Goal: Transaction & Acquisition: Purchase product/service

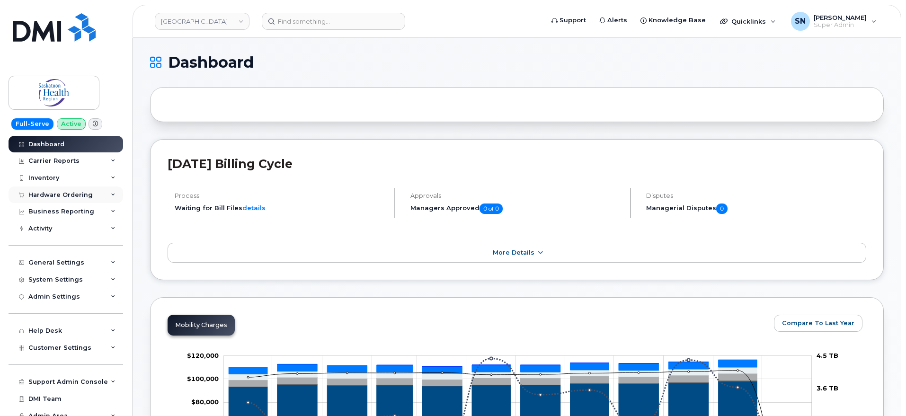
click at [55, 195] on div "Hardware Ordering" at bounding box center [60, 195] width 64 height 8
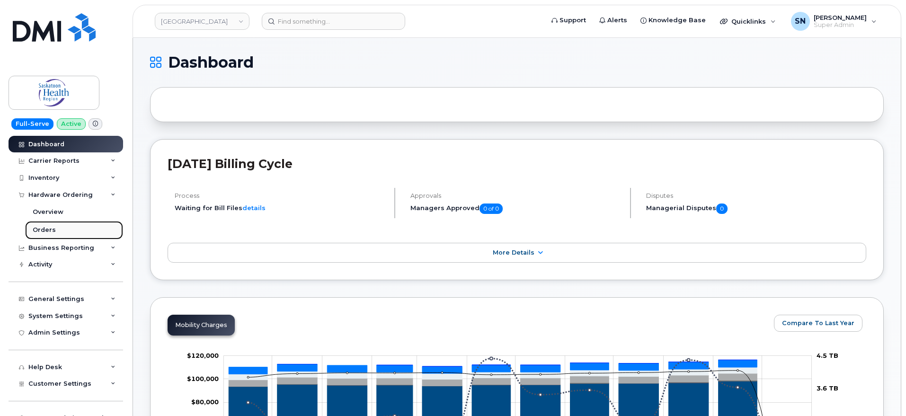
click at [53, 229] on div "Orders" at bounding box center [44, 230] width 23 height 9
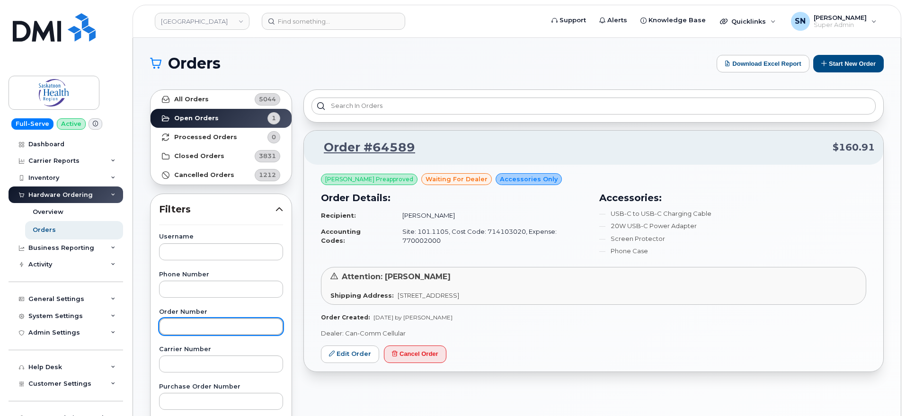
click at [227, 319] on input "text" at bounding box center [221, 326] width 124 height 17
paste input "64548"
type input "64548"
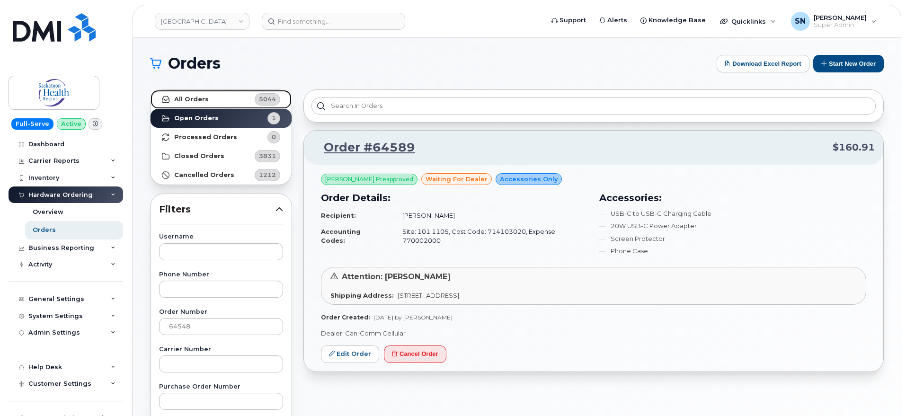
click at [216, 97] on link "All Orders 5044" at bounding box center [220, 99] width 141 height 19
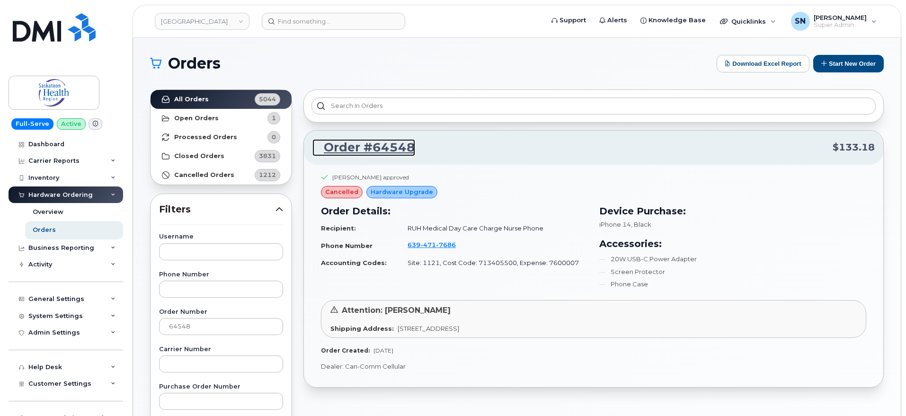
click at [384, 143] on link "Order #64548" at bounding box center [363, 147] width 103 height 17
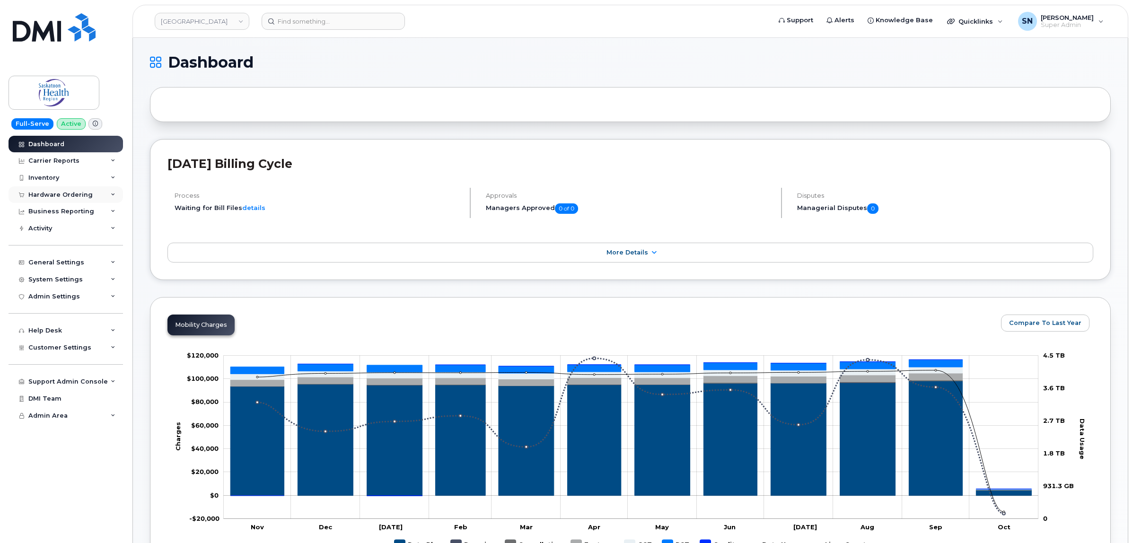
drag, startPoint x: 75, startPoint y: 193, endPoint x: 69, endPoint y: 204, distance: 12.3
click at [75, 193] on div "Hardware Ordering" at bounding box center [60, 195] width 64 height 8
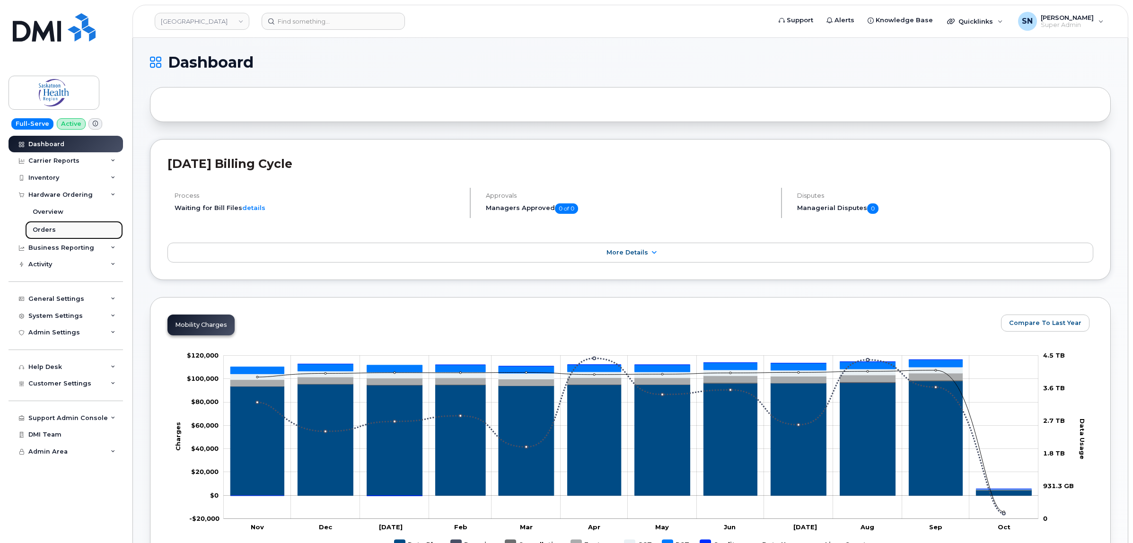
click at [53, 227] on link "Orders" at bounding box center [74, 230] width 98 height 18
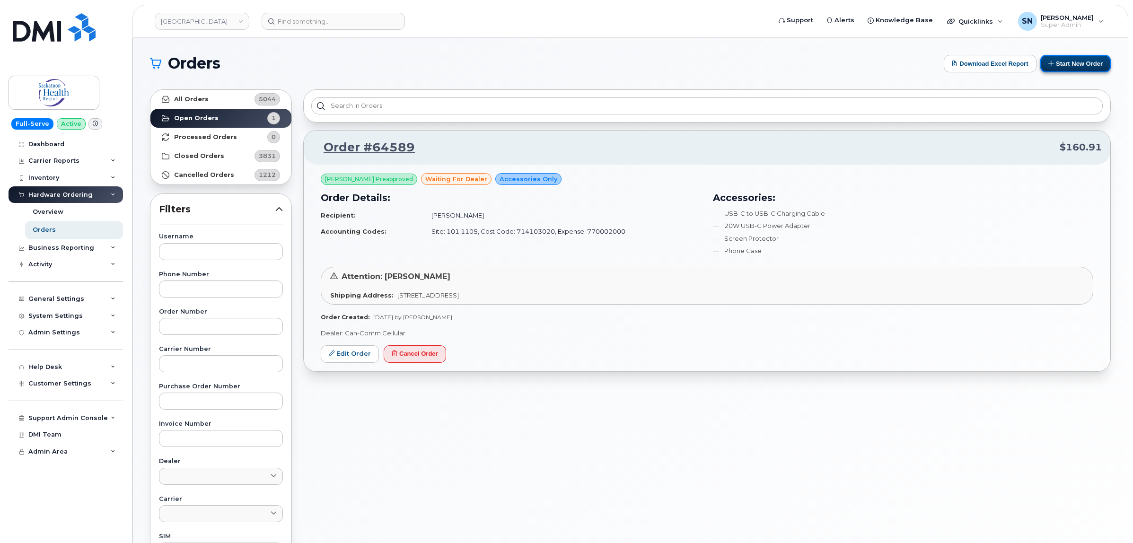
click at [1085, 63] on button "Start New Order" at bounding box center [1076, 64] width 71 height 18
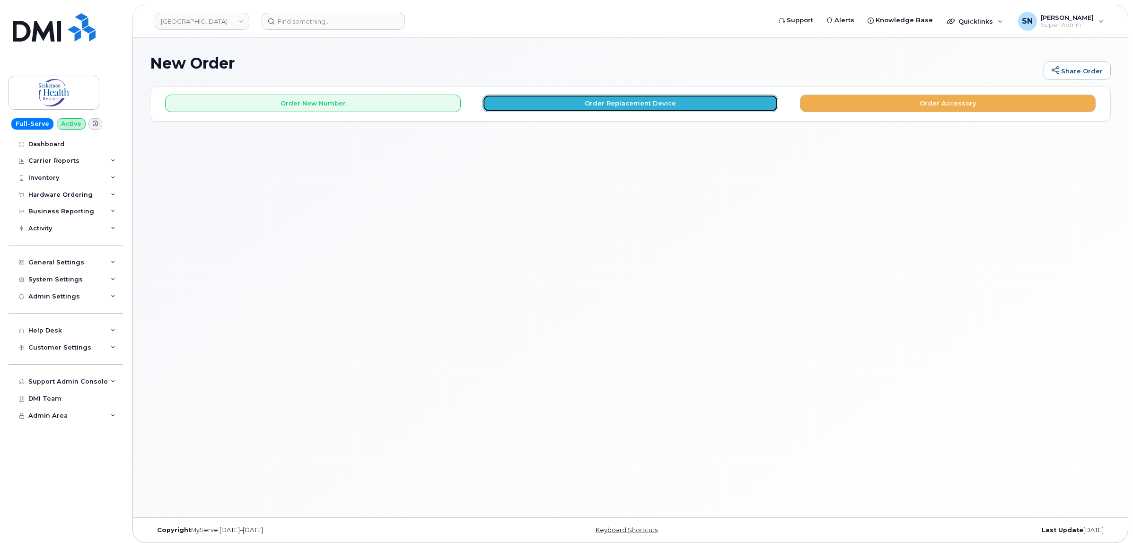
click at [588, 108] on button "Order Replacement Device" at bounding box center [631, 104] width 296 height 18
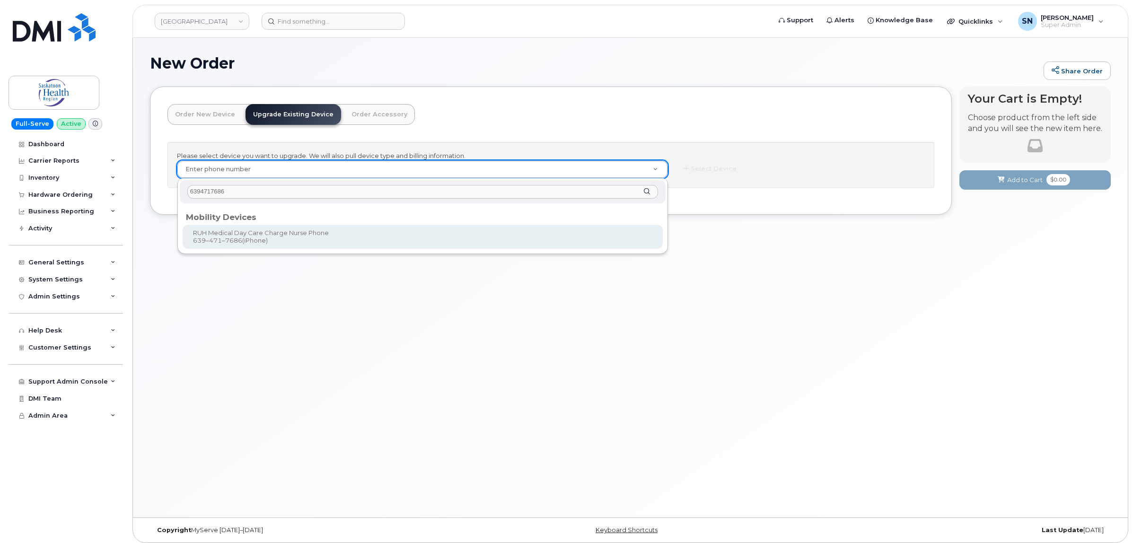
type input "6394717686"
type input "490947"
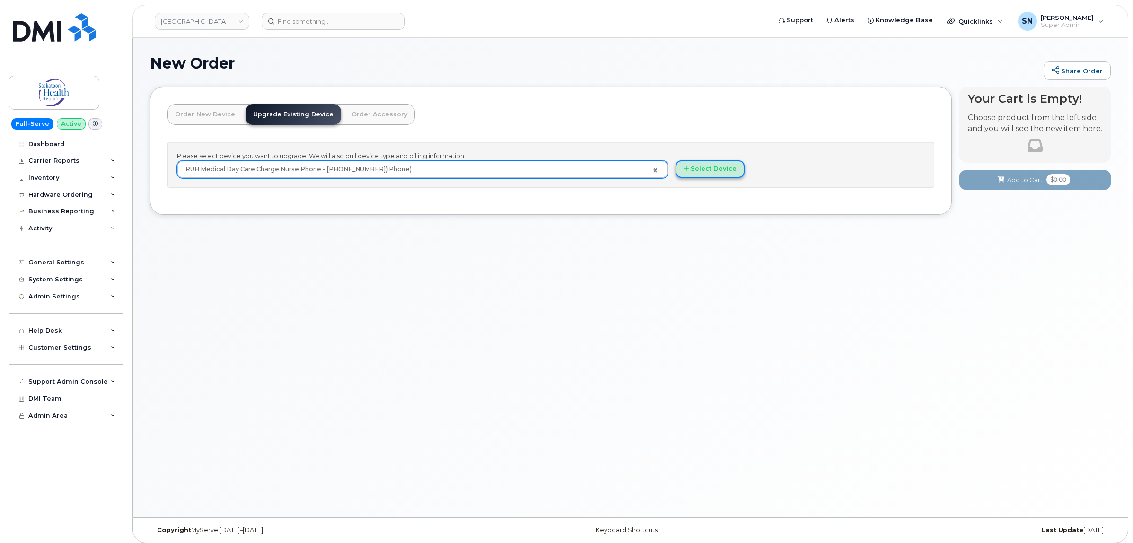
click at [721, 167] on button "Select Device" at bounding box center [710, 169] width 69 height 18
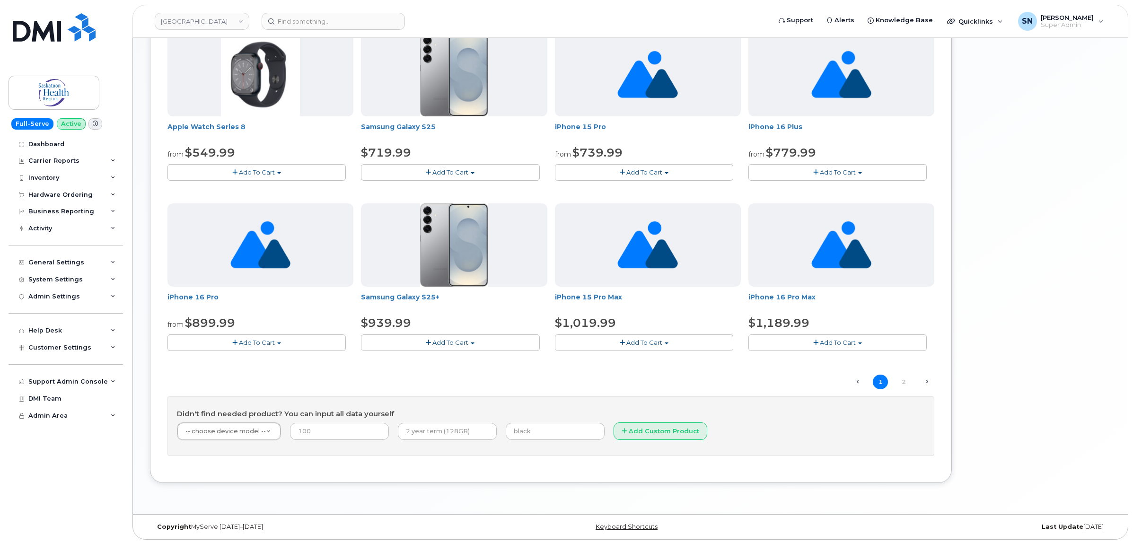
scroll to position [534, 0]
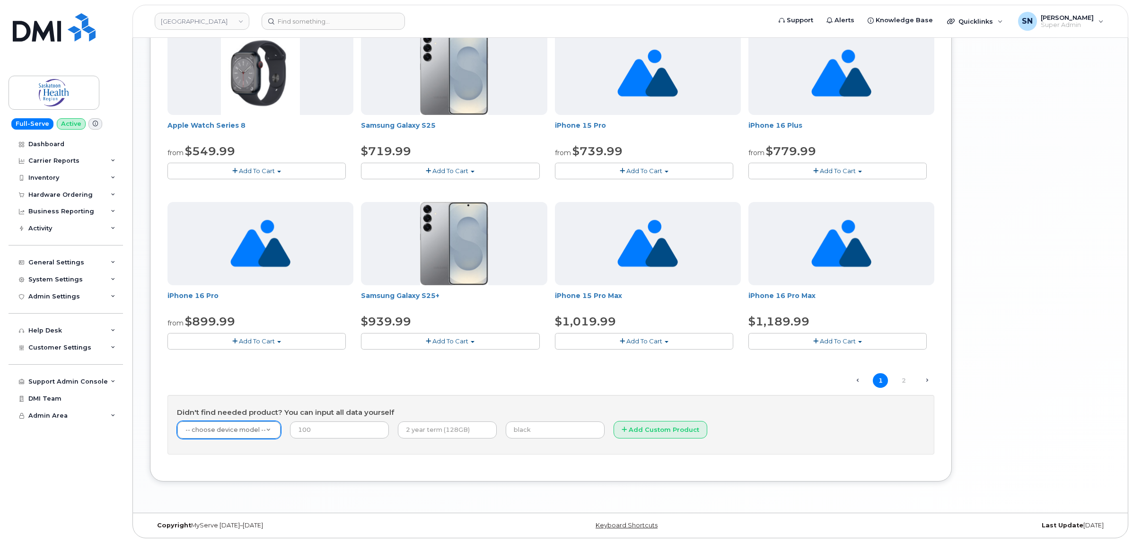
type input "ih"
type input "iphone 14"
select select "2628"
type input "0.00"
type input "3 Year Term (128GB)"
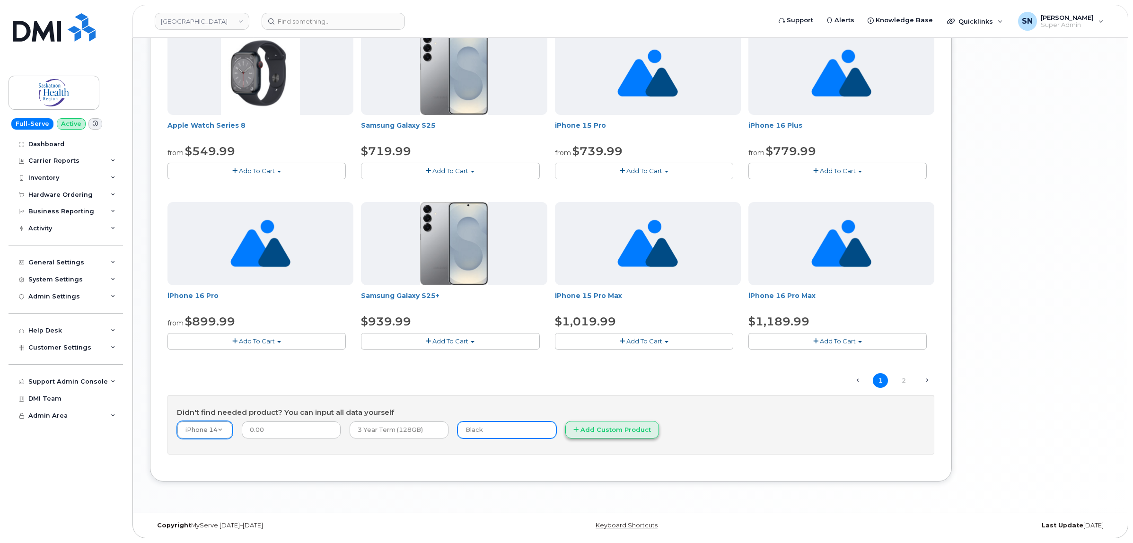
type input "Black"
click at [603, 434] on button "Add Custom Product" at bounding box center [613, 430] width 94 height 18
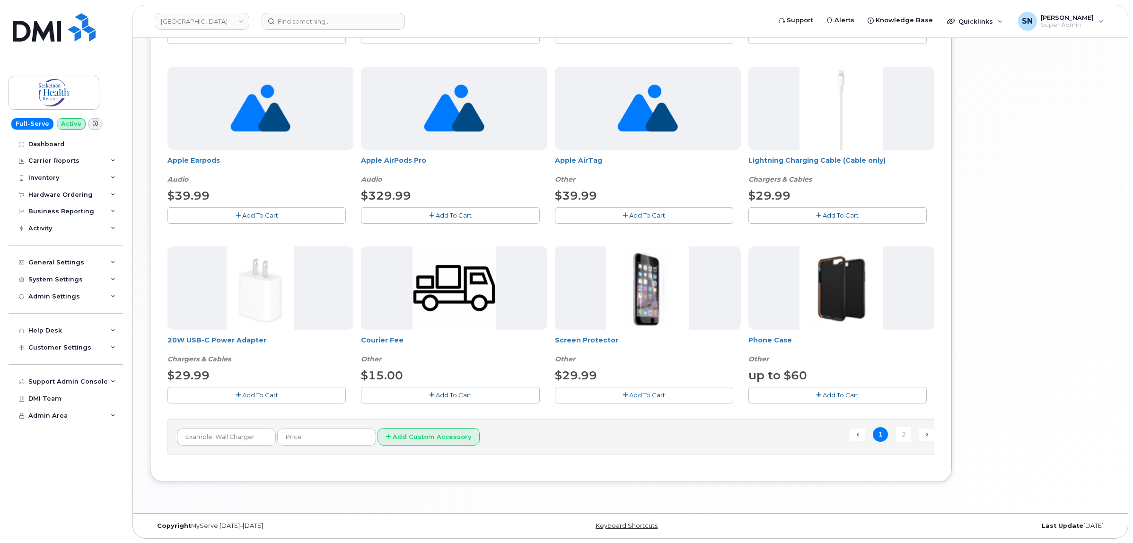
click at [297, 393] on button "Add To Cart" at bounding box center [257, 395] width 178 height 17
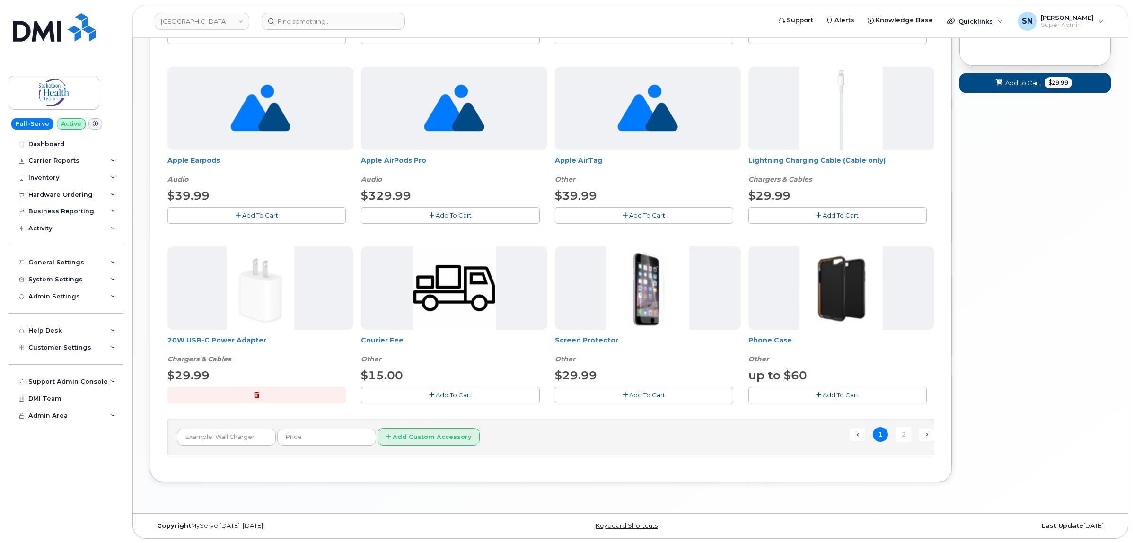
click at [704, 393] on button "Add To Cart" at bounding box center [644, 395] width 178 height 17
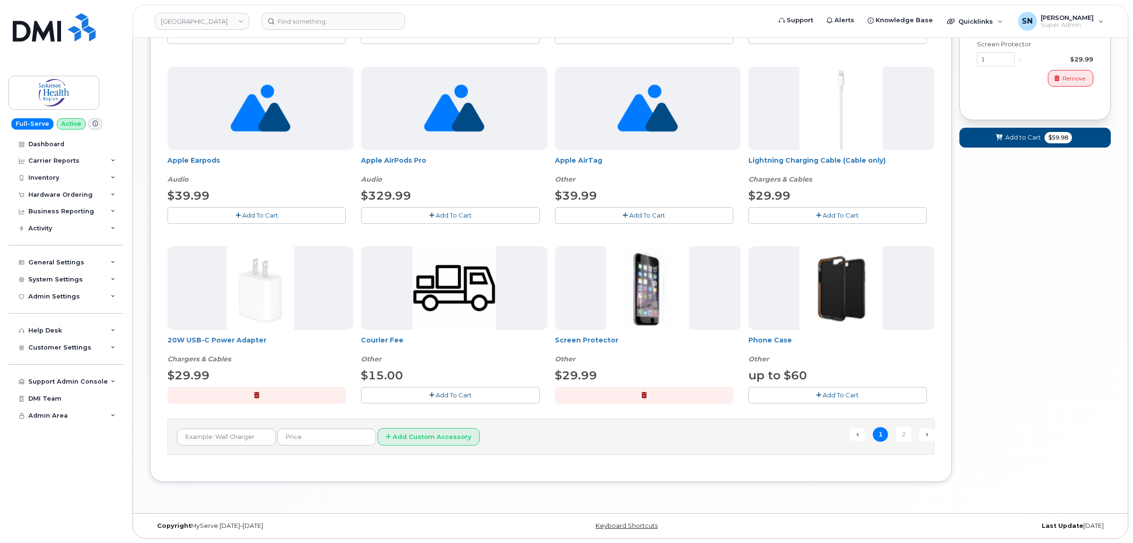
click at [808, 395] on button "Add To Cart" at bounding box center [838, 395] width 178 height 17
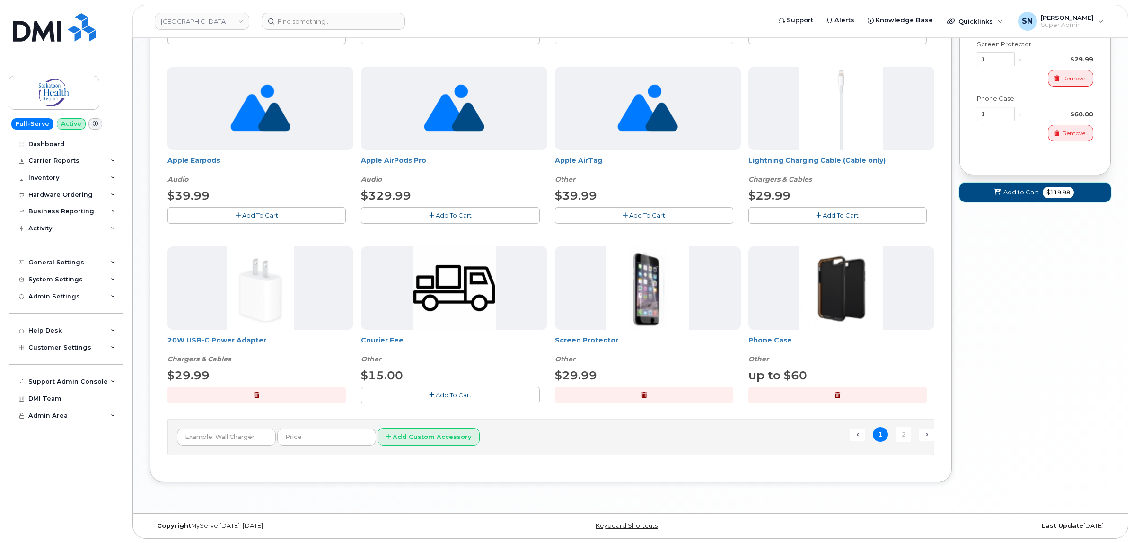
click at [993, 197] on span at bounding box center [997, 192] width 9 height 9
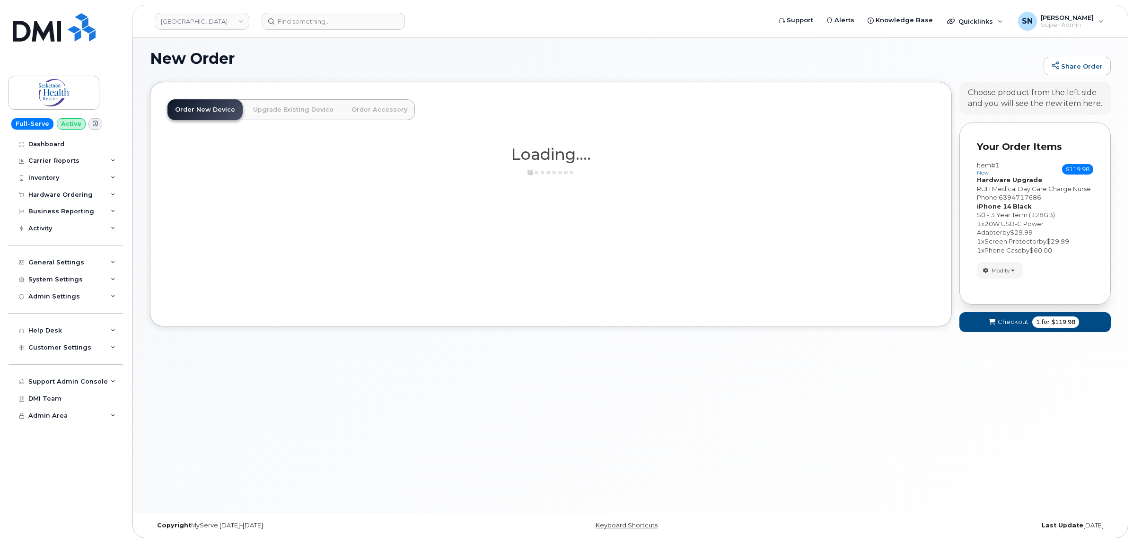
scroll to position [5, 0]
click at [1011, 323] on span "Checkout" at bounding box center [1013, 322] width 31 height 9
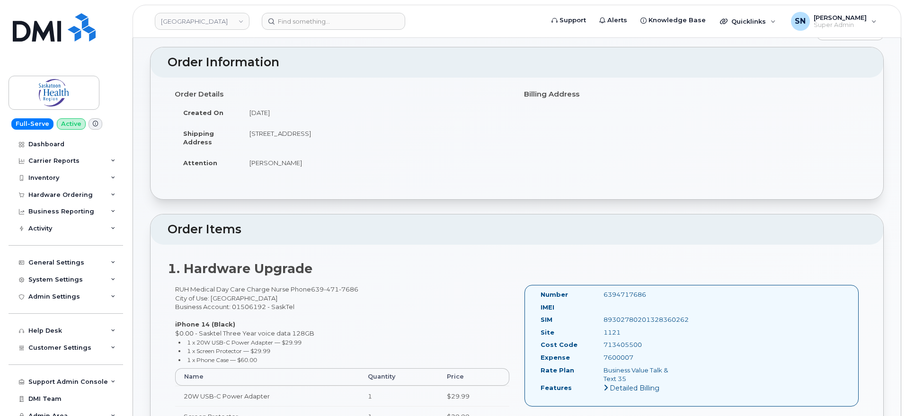
scroll to position [118, 0]
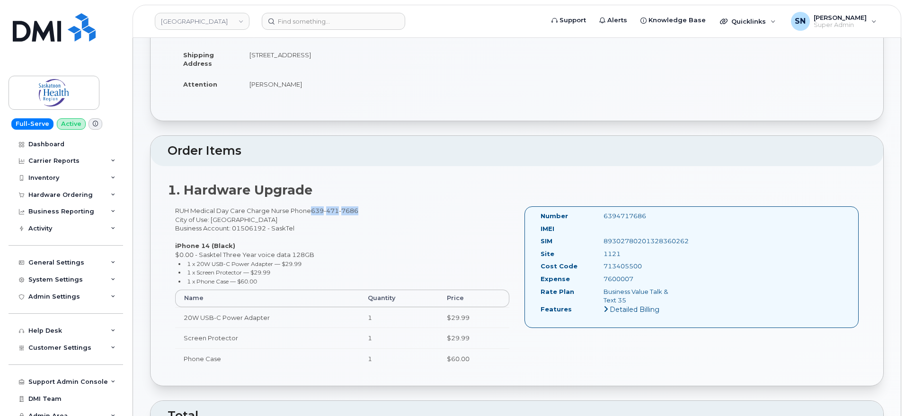
drag, startPoint x: 313, startPoint y: 209, endPoint x: 358, endPoint y: 209, distance: 45.0
click at [358, 209] on span "639 471 7686" at bounding box center [334, 211] width 47 height 8
copy span "639 471 7686"
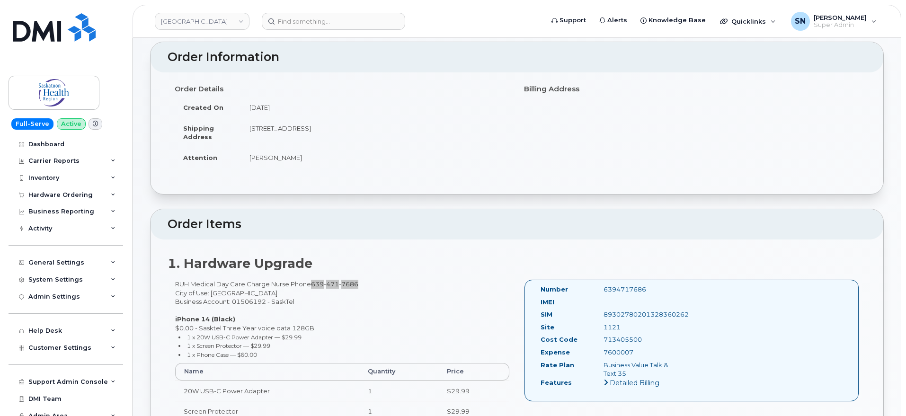
scroll to position [0, 0]
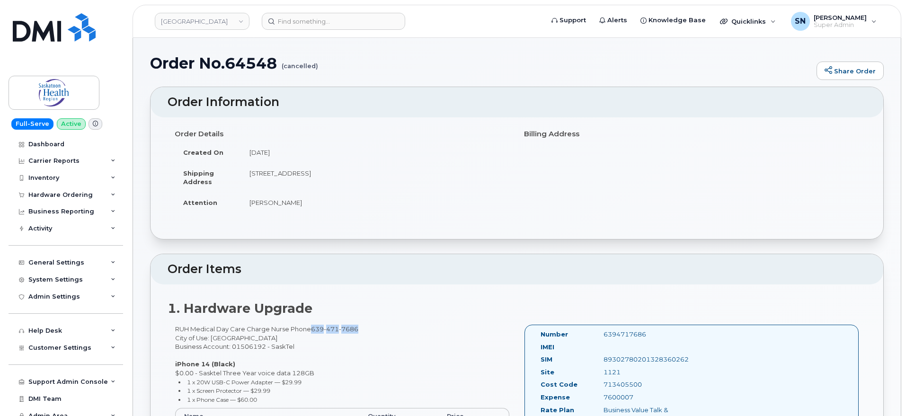
drag, startPoint x: 241, startPoint y: 204, endPoint x: 299, endPoint y: 205, distance: 58.2
click at [299, 205] on td "Nicole Seymour" at bounding box center [375, 202] width 269 height 21
copy td "Nicole Seymour"
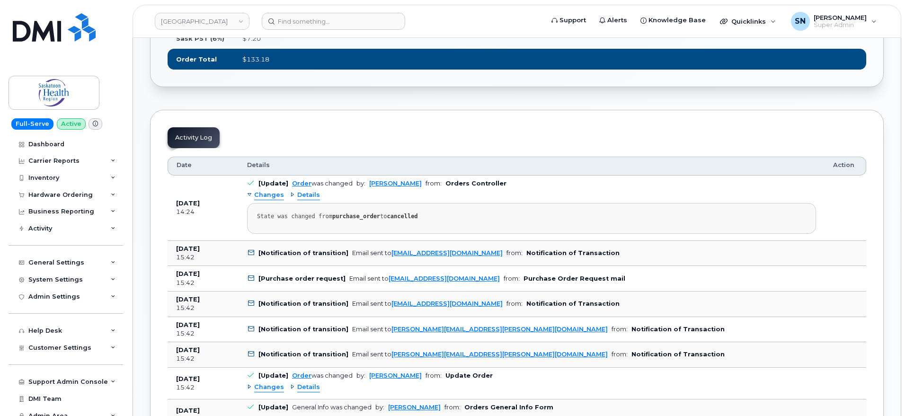
scroll to position [710, 0]
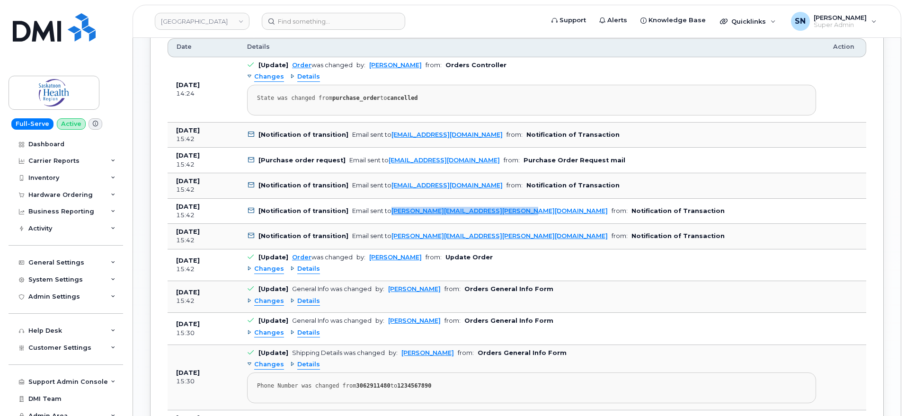
drag, startPoint x: 539, startPoint y: 209, endPoint x: 387, endPoint y: 218, distance: 152.2
click at [387, 218] on td "[Notification of transition] Email sent to NICOLE.SEYMOUR@SASKHEALTHAUTHORITY.C…" at bounding box center [532, 212] width 586 height 26
copy link "NICOLE.SEYMOUR@SASKHEALTHAUTHORITY.CA"
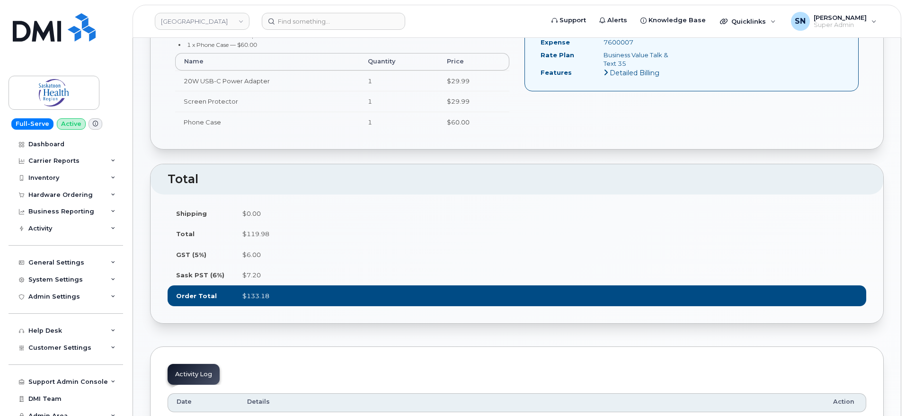
scroll to position [0, 0]
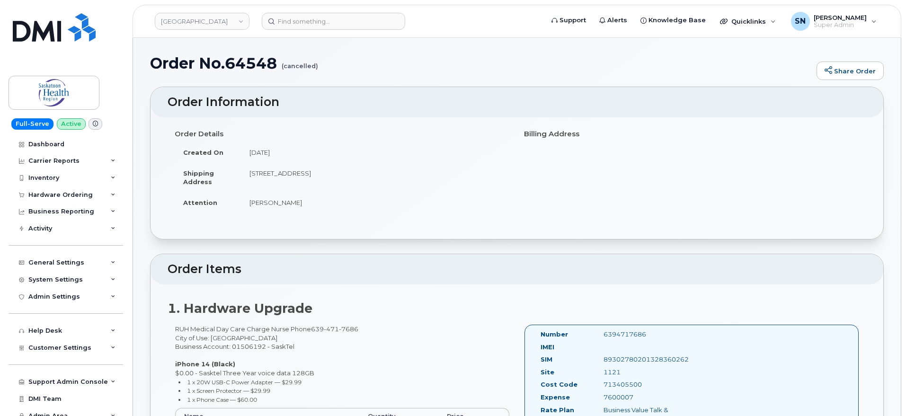
click at [493, 81] on div "Order No.64548 (cancelled) Share Order" at bounding box center [517, 71] width 734 height 32
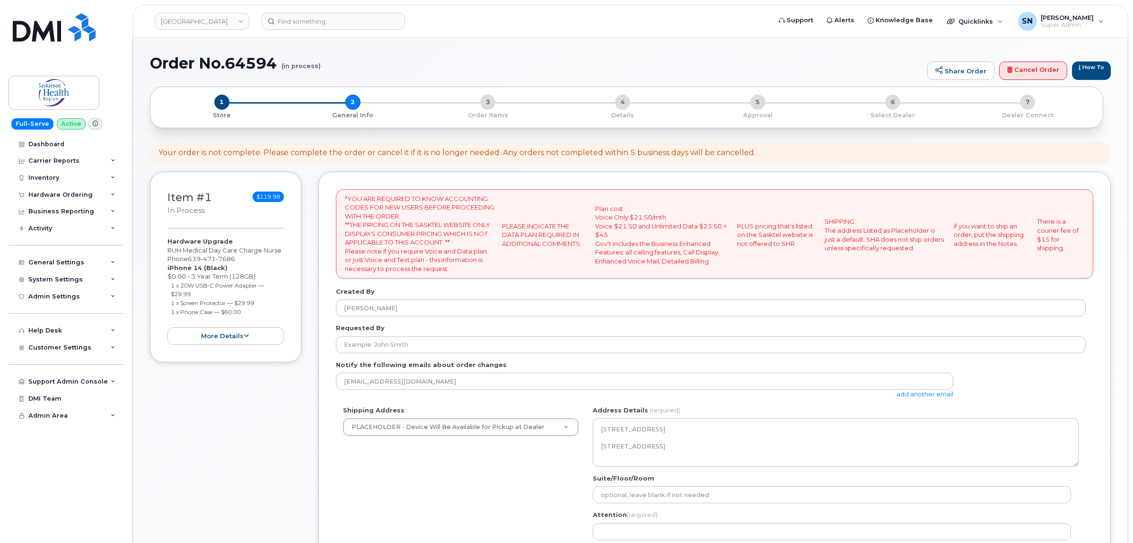
select select
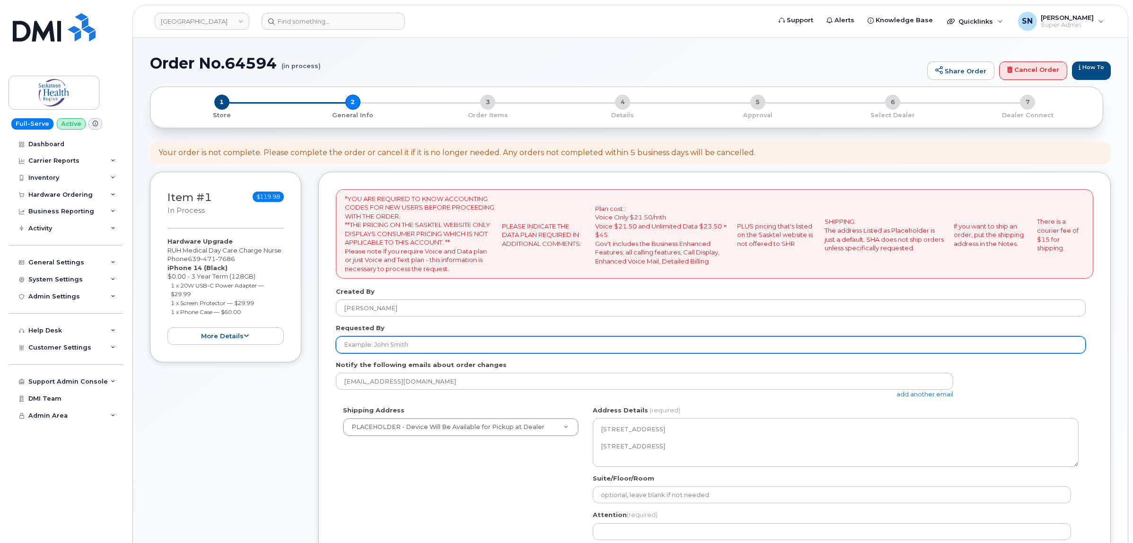
click at [381, 344] on input "Requested By" at bounding box center [711, 344] width 750 height 17
paste input "[PERSON_NAME]"
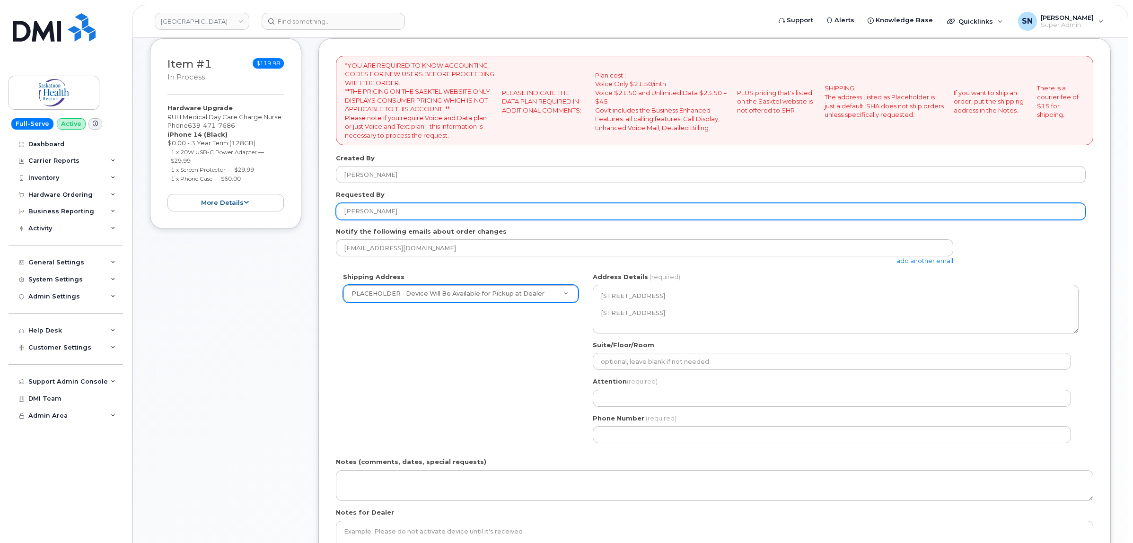
scroll to position [177, 0]
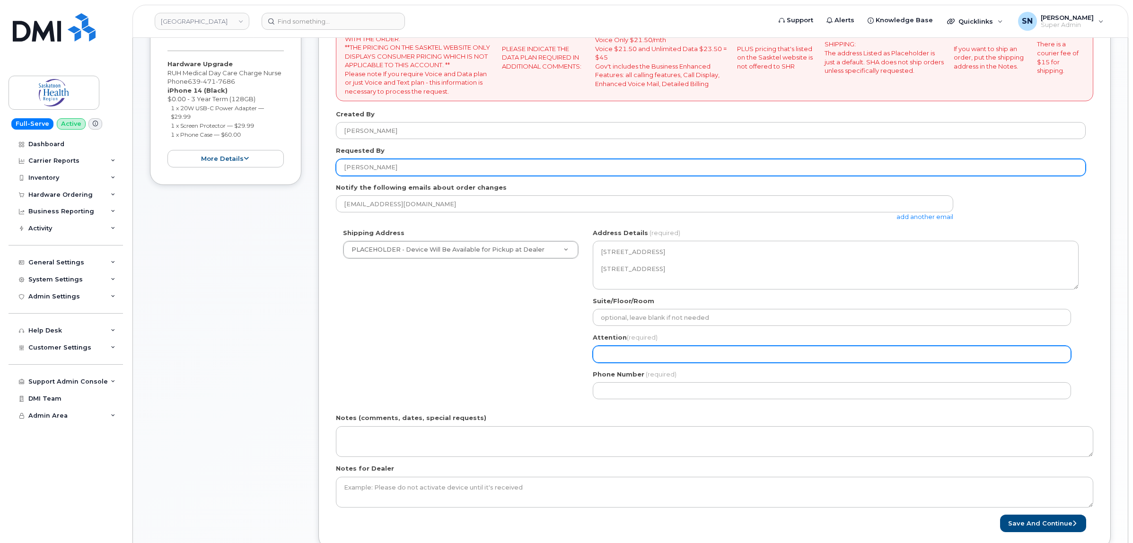
type input "[PERSON_NAME]"
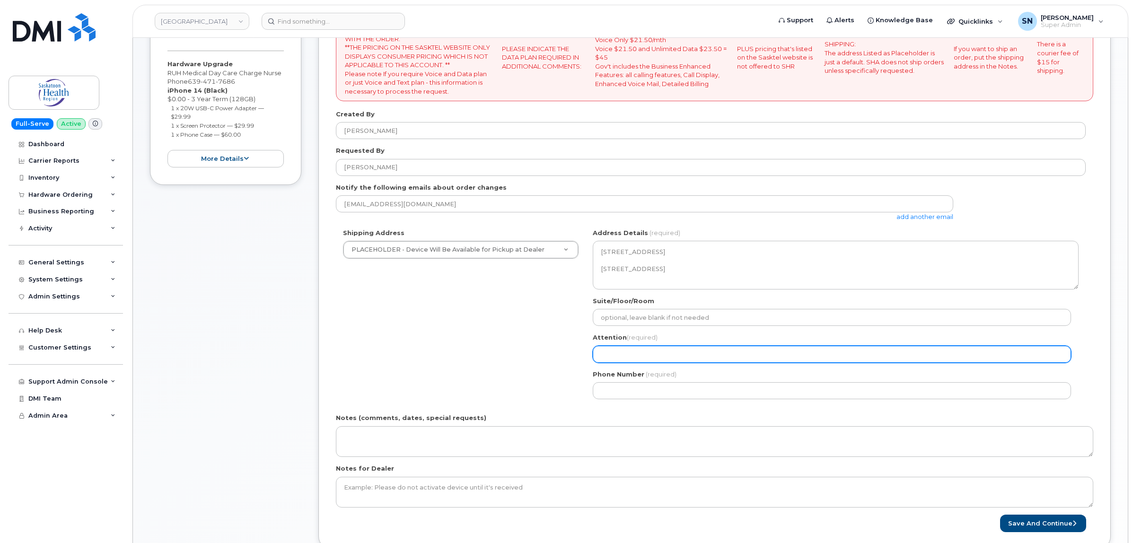
click at [619, 352] on input "Attention (required)" at bounding box center [832, 354] width 478 height 17
paste input "[PERSON_NAME]"
select select
type input "[PERSON_NAME]"
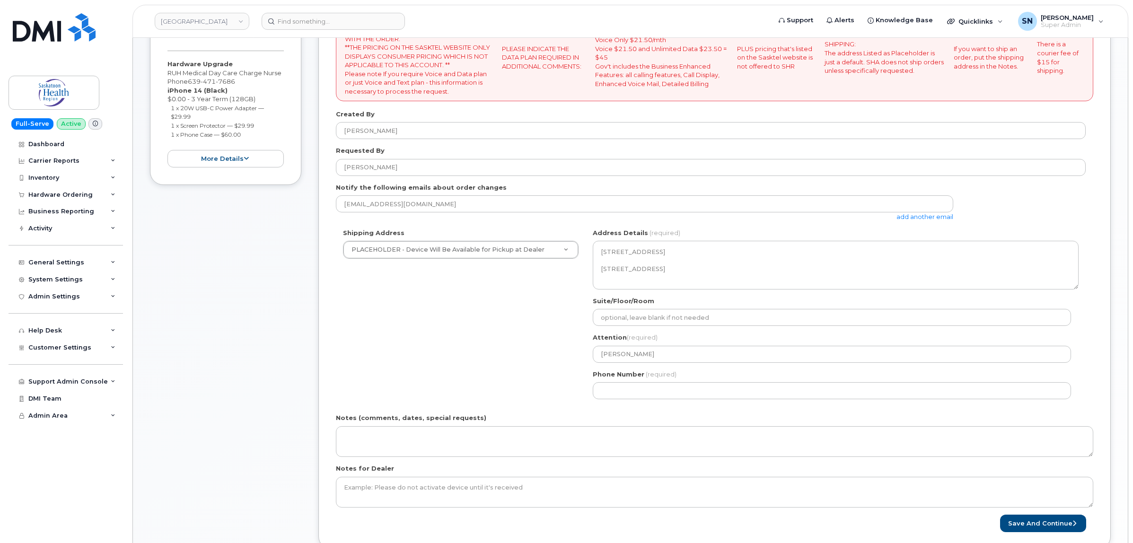
click at [632, 401] on div "SK [GEOGRAPHIC_DATA] Search your address... Manually edit your address Click to…" at bounding box center [836, 318] width 500 height 178
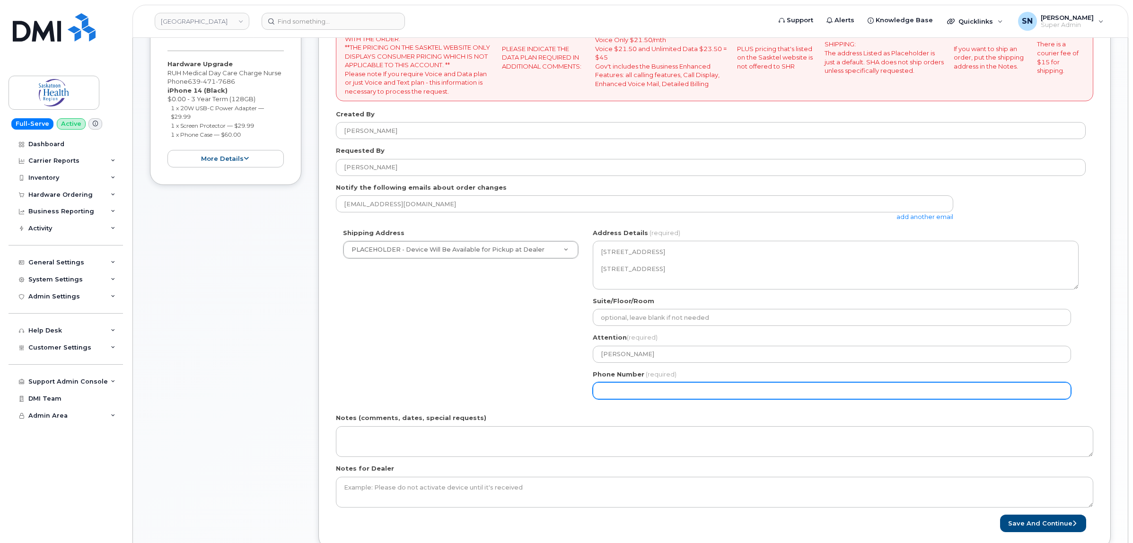
click at [632, 398] on input "Phone Number" at bounding box center [832, 390] width 478 height 17
select select
type input "123456789"
select select
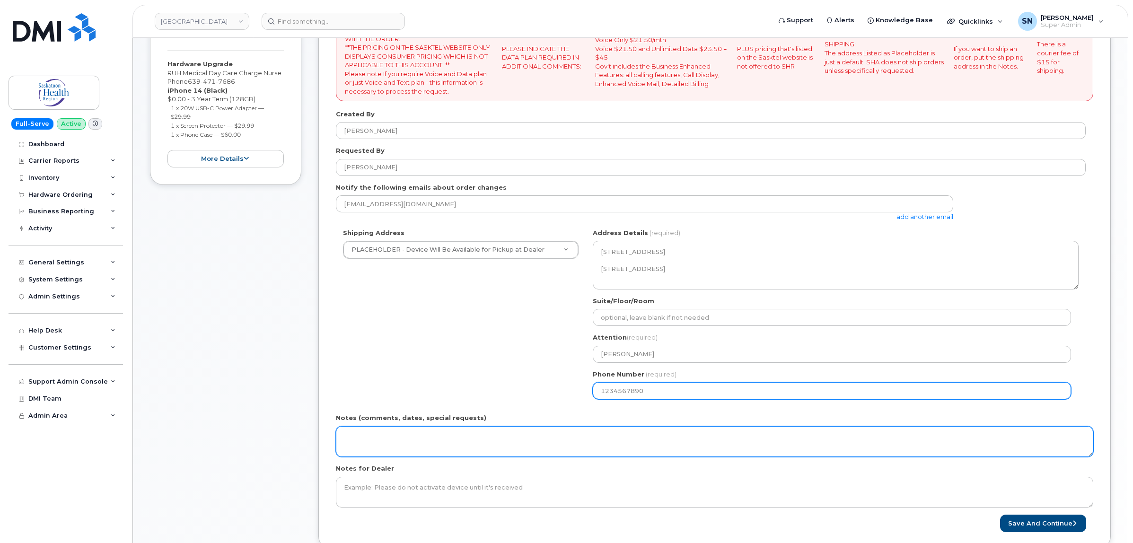
type input "1234567890"
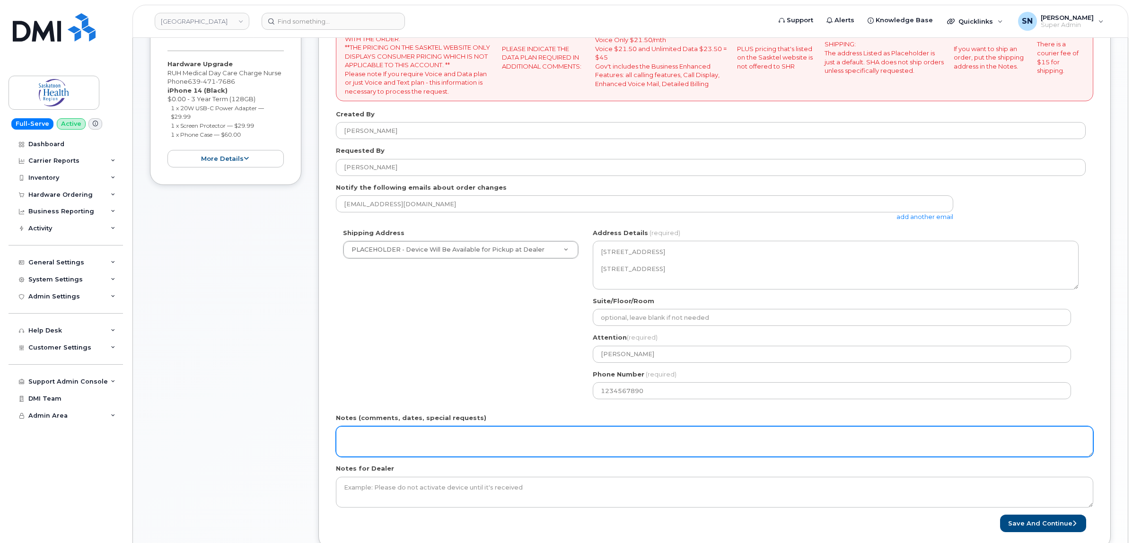
click at [644, 443] on textarea "Notes (comments, dates, special requests)" at bounding box center [715, 441] width 758 height 31
drag, startPoint x: 516, startPoint y: 434, endPoint x: 302, endPoint y: 435, distance: 213.9
click at [308, 434] on div "Item #1 in process $119.98 Hardware Upgrade RUH Medical Day Care Charge Nurse P…" at bounding box center [630, 279] width 961 height 570
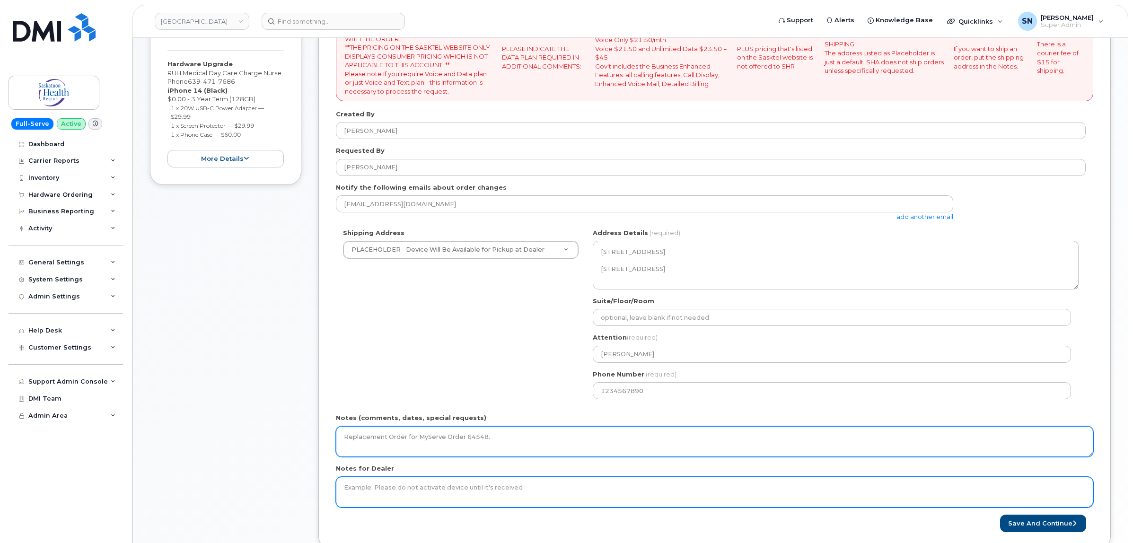
type textarea "Replacement Order for MyServe Order 64548."
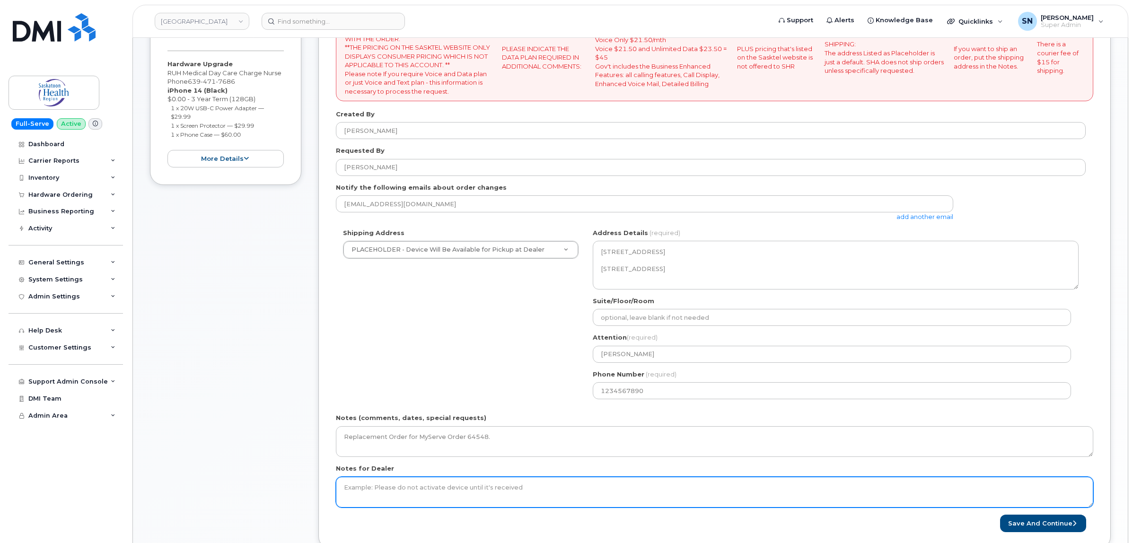
click at [372, 500] on textarea "Notes for Dealer" at bounding box center [715, 492] width 758 height 31
paste textarea "Replacement Order for MyServe Order 64548."
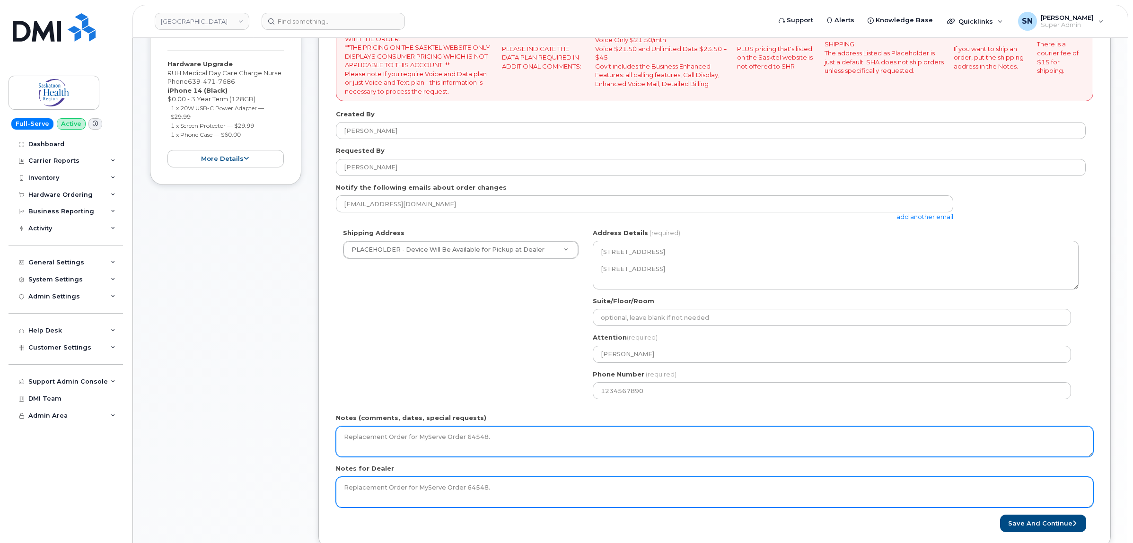
type textarea "Replacement Order for MyServe Order 64548."
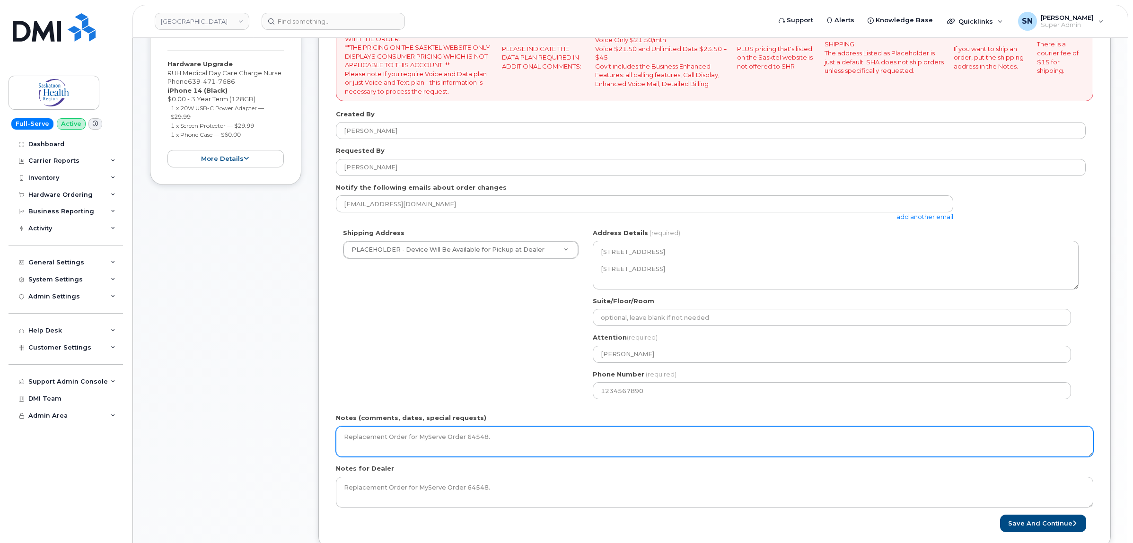
click at [507, 443] on textarea "Replacement Order for MyServe Order 64548." at bounding box center [715, 441] width 758 height 31
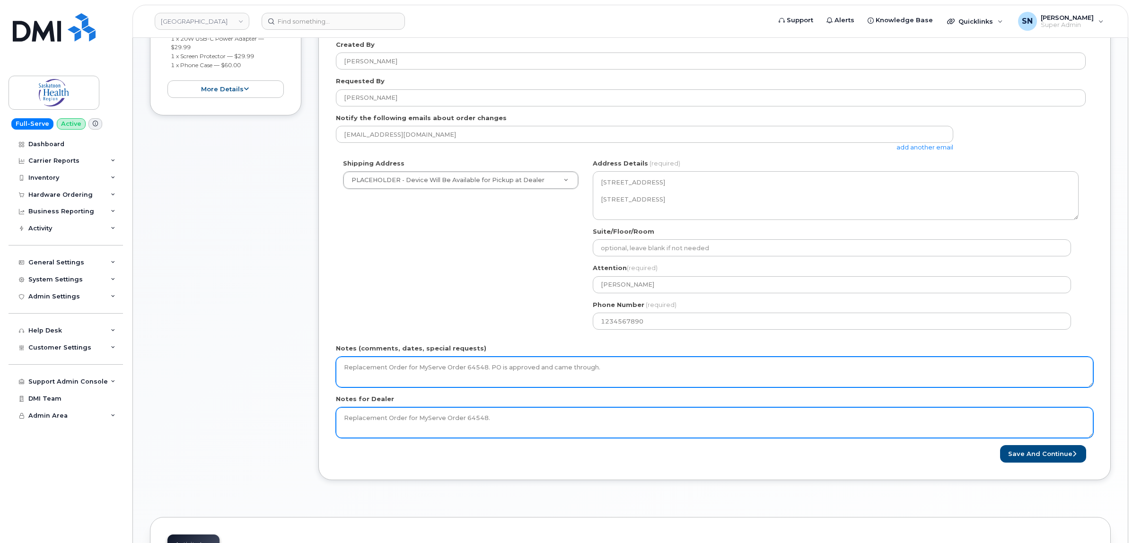
scroll to position [355, 0]
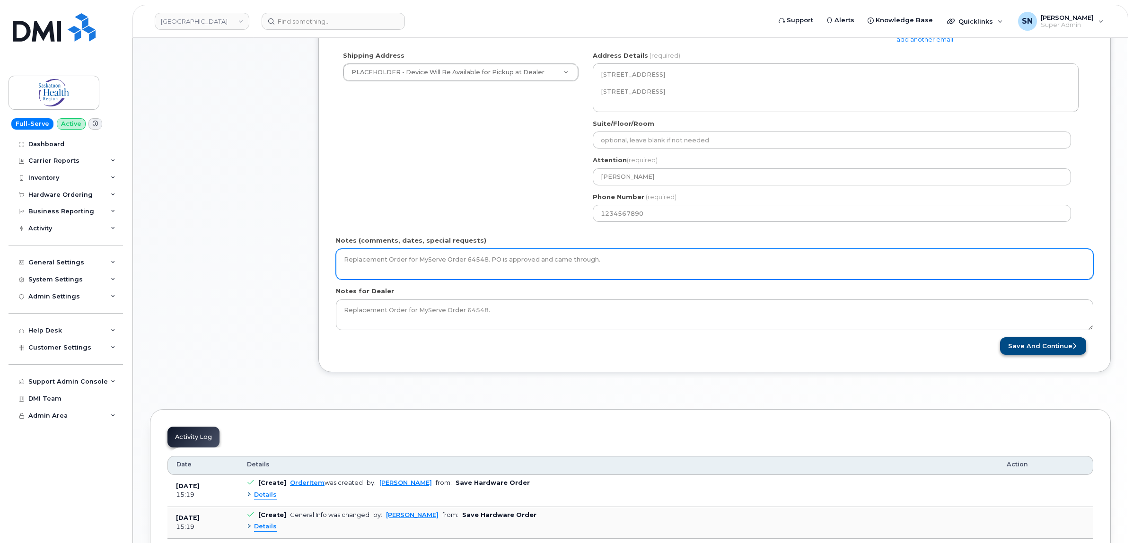
type textarea "Replacement Order for MyServe Order 64548. PO is approved and came through."
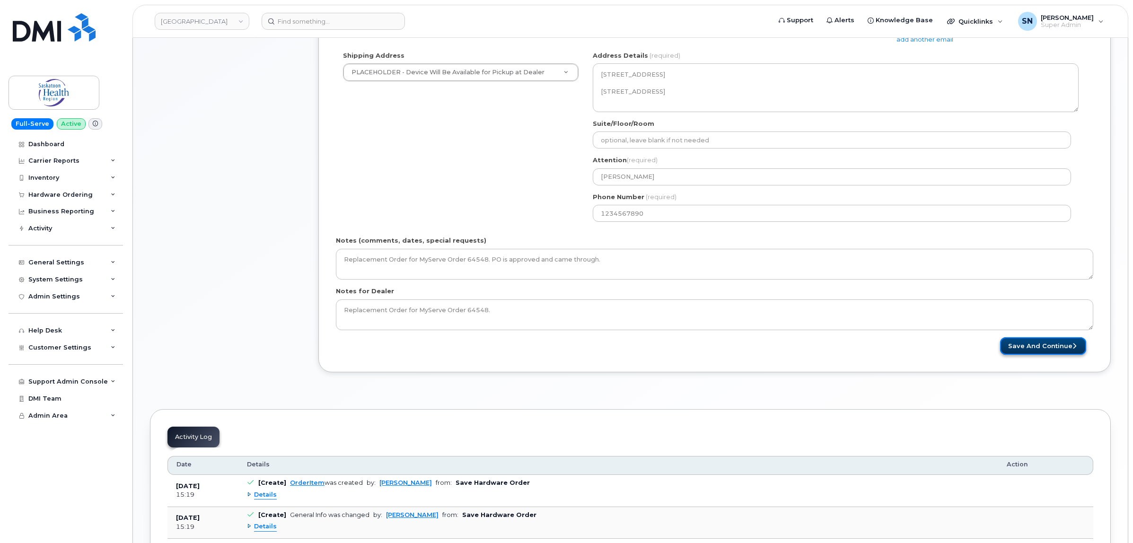
click at [1019, 348] on button "Save and Continue" at bounding box center [1043, 346] width 86 height 18
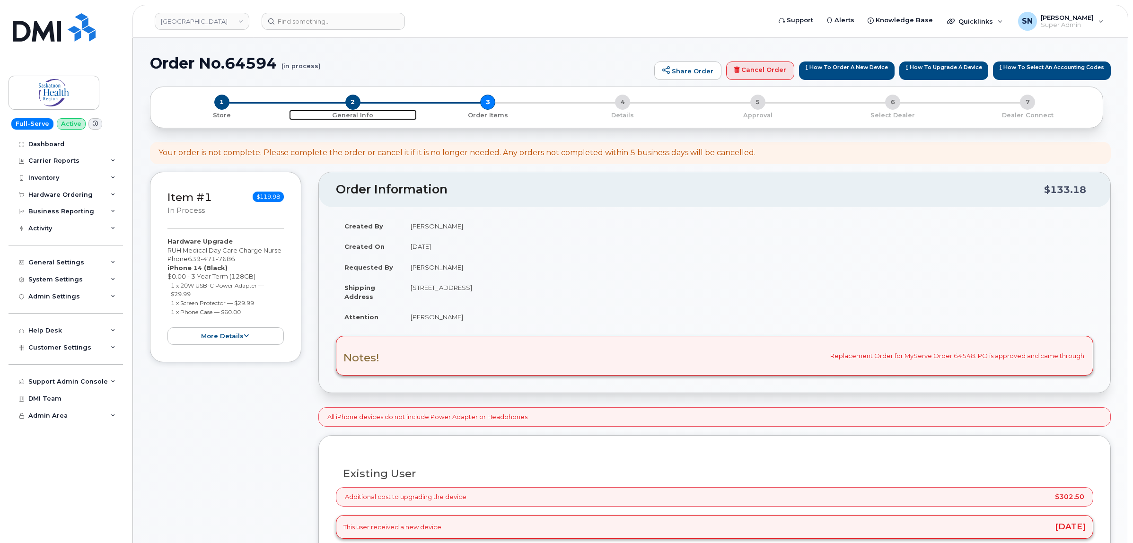
click at [360, 105] on span "2" at bounding box center [352, 102] width 15 height 15
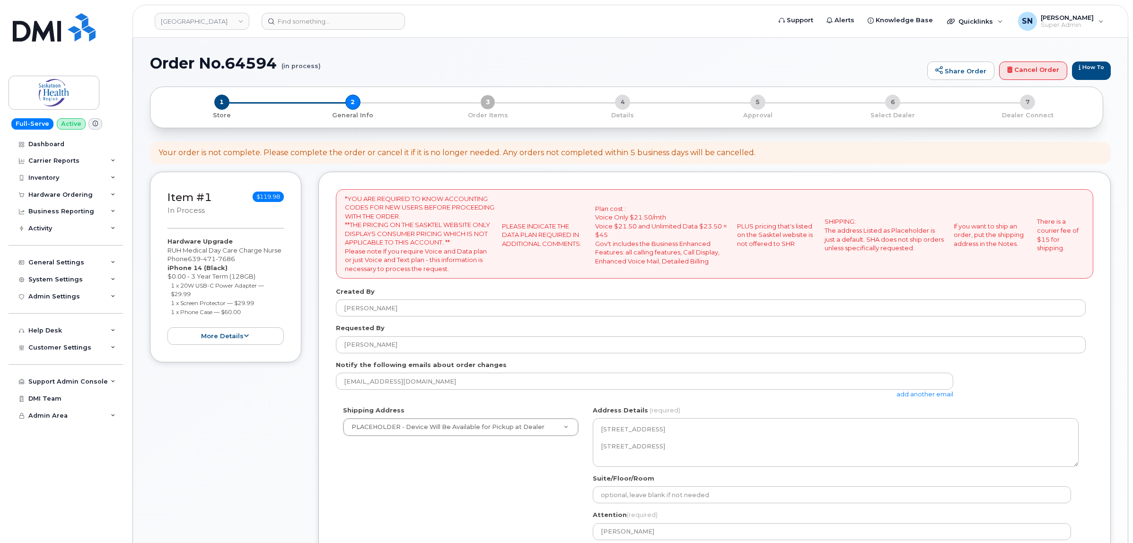
select select
click at [933, 394] on link "add another email" at bounding box center [925, 394] width 57 height 8
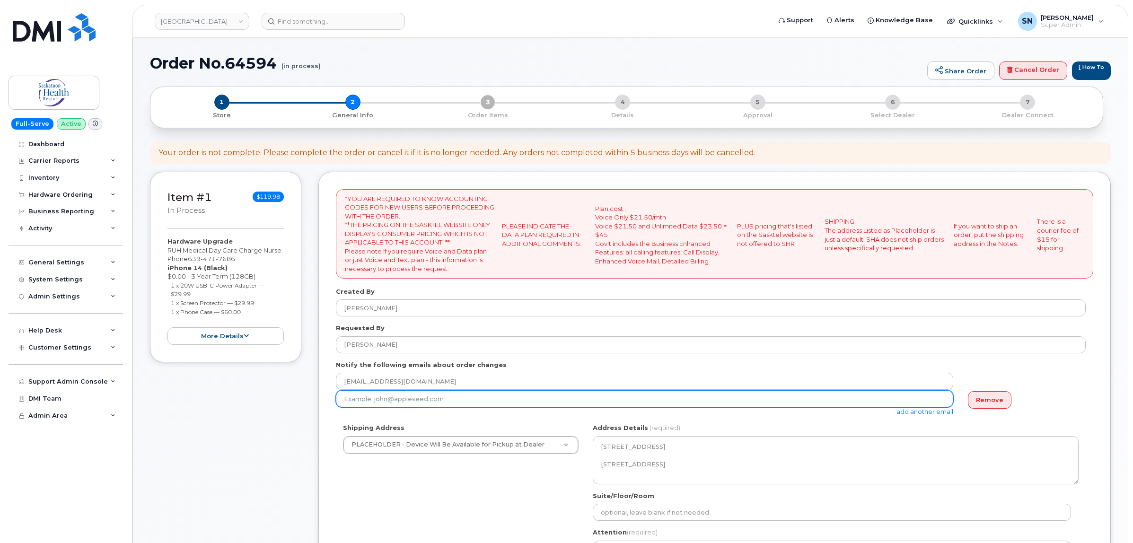
click at [673, 401] on input "email" at bounding box center [645, 398] width 618 height 17
paste input "NICOLE.SEYMOUR@SASKHEALTHAUTHORITY.CA"
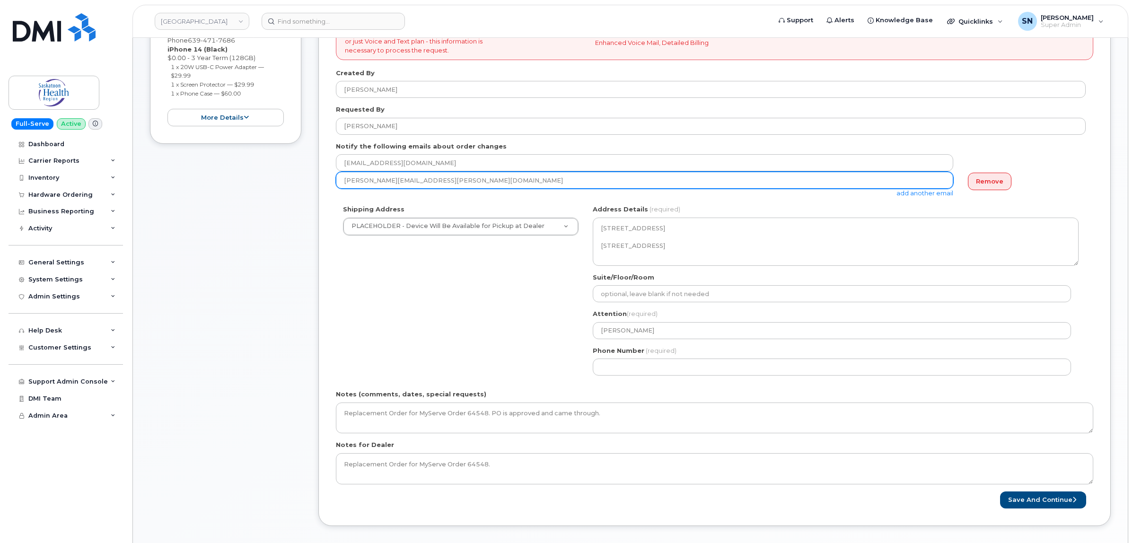
scroll to position [296, 0]
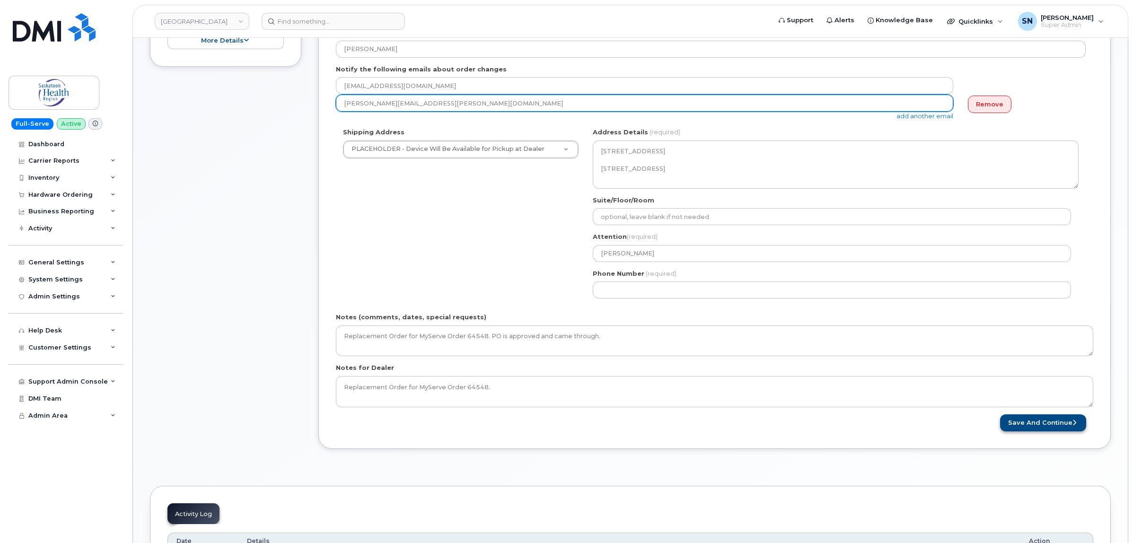
type input "NICOLE.SEYMOUR@SASKHEALTHAUTHORITY.CA"
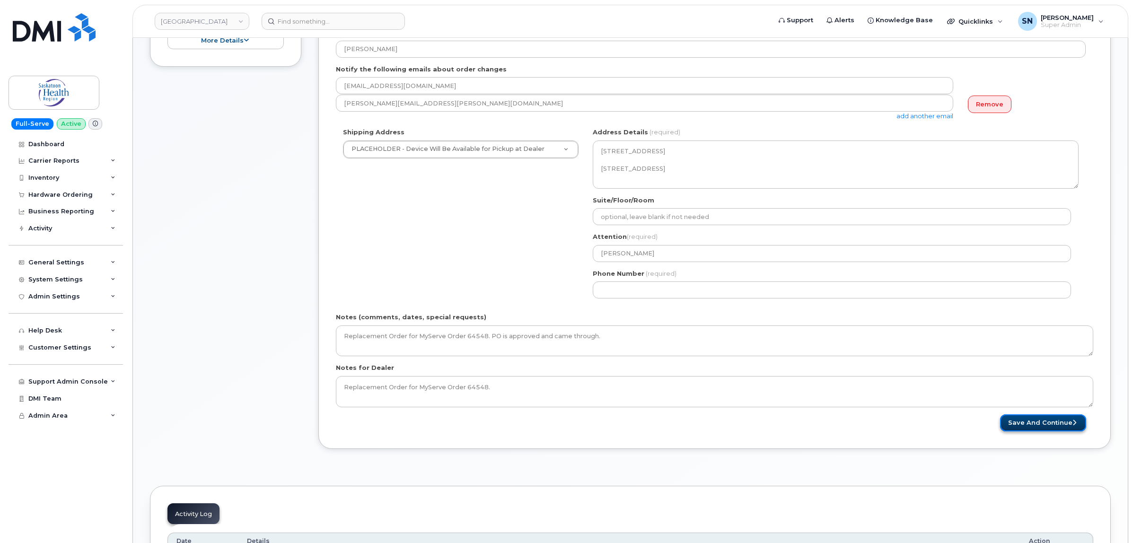
click at [1042, 427] on button "Save and Continue" at bounding box center [1043, 424] width 86 height 18
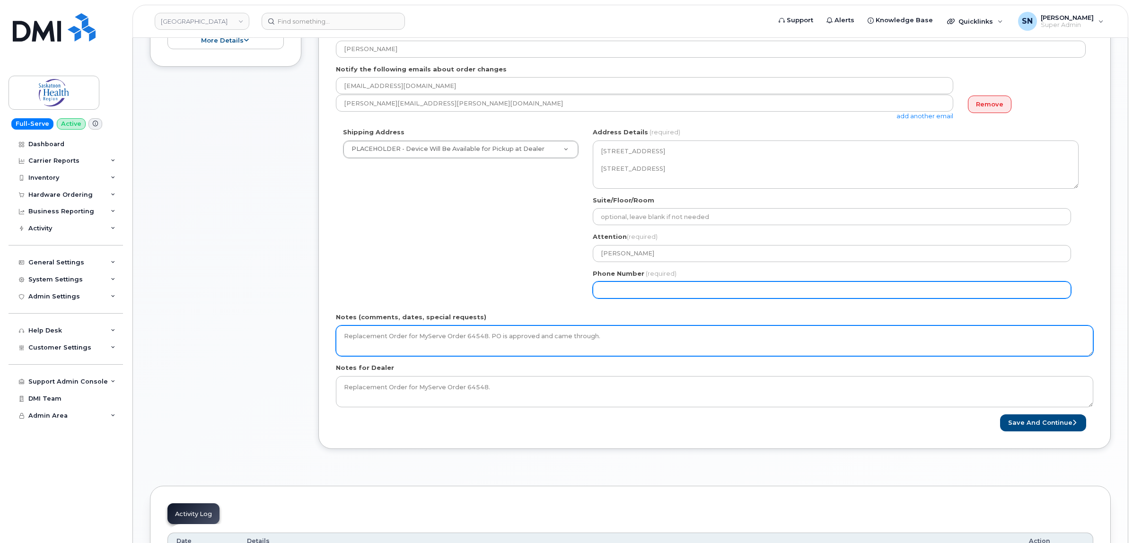
select select
type input "123456789"
select select
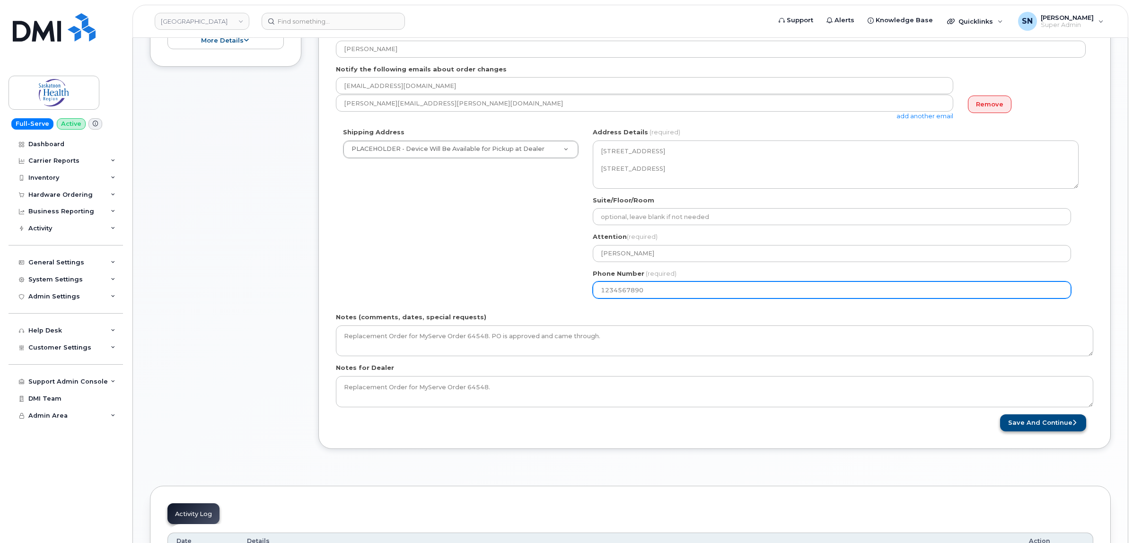
type input "1234567890"
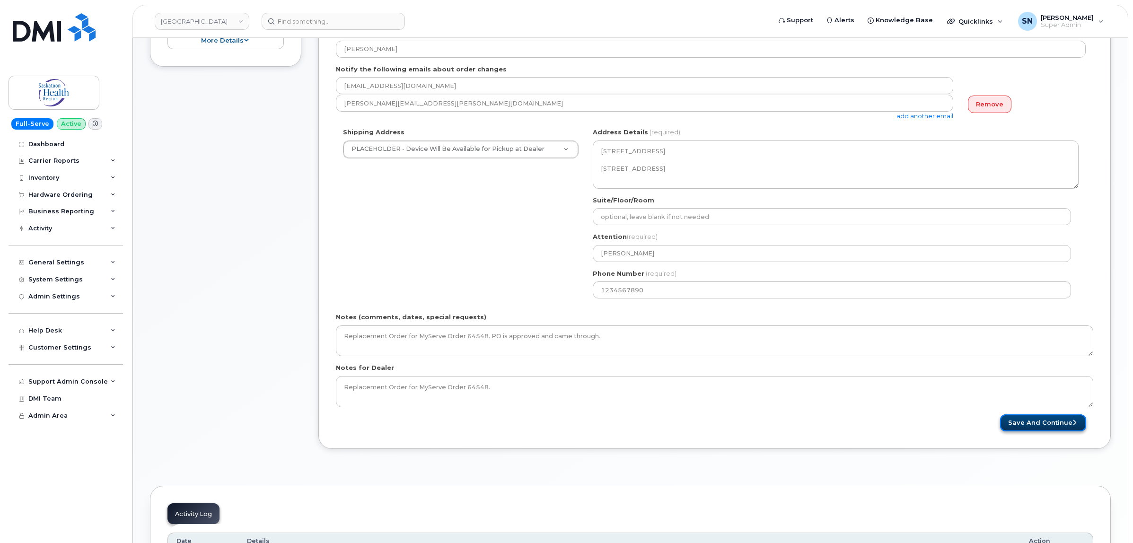
click at [1037, 429] on button "Save and Continue" at bounding box center [1043, 424] width 86 height 18
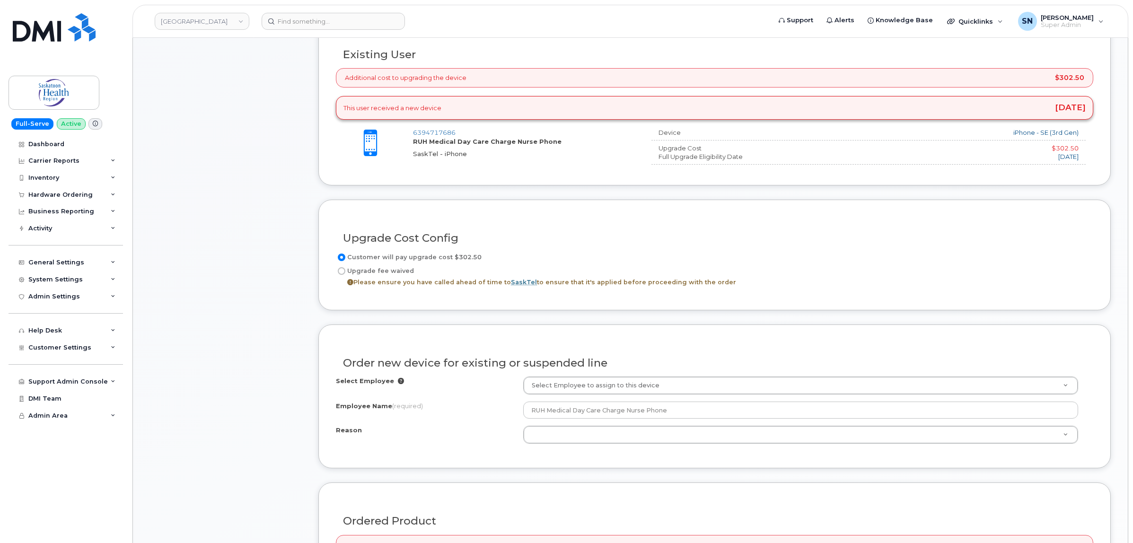
scroll to position [473, 0]
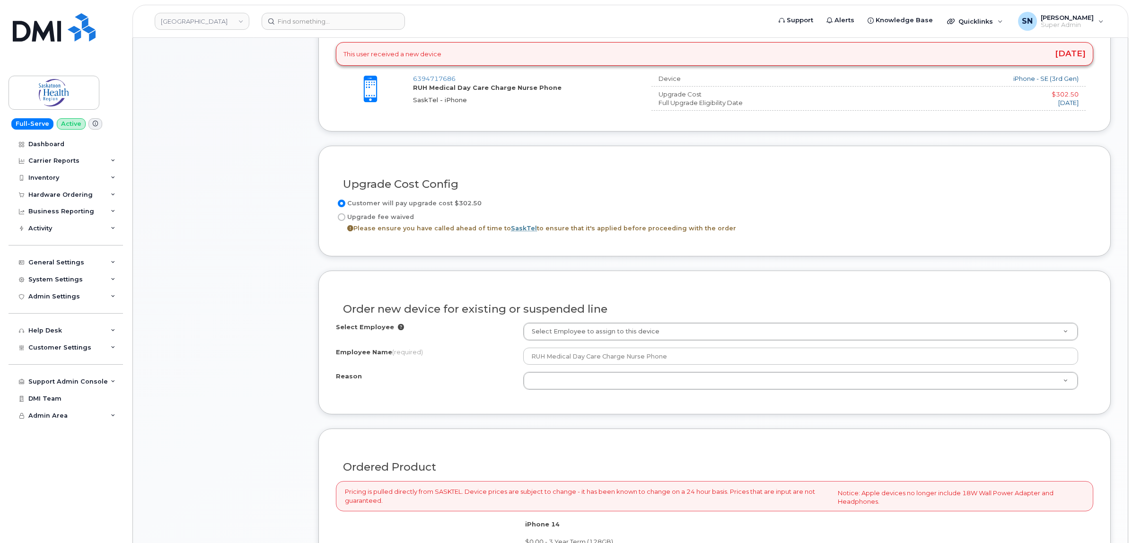
click at [342, 219] on input "Upgrade fee waived Please ensure you have called ahead of time to SaskTel to en…" at bounding box center [342, 217] width 8 height 8
radio input "true"
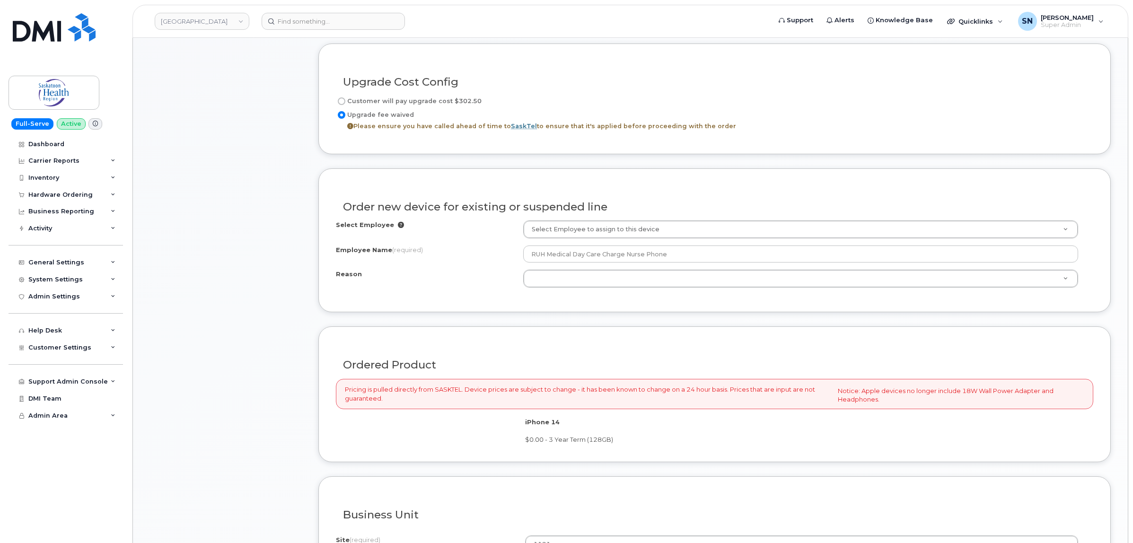
scroll to position [592, 0]
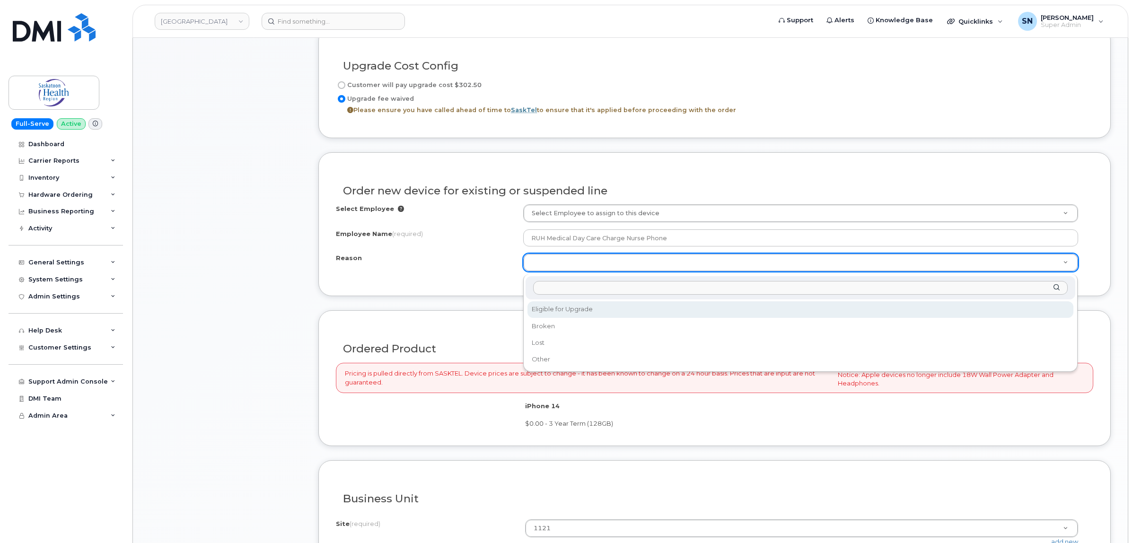
select select "eligible_for_upgrade"
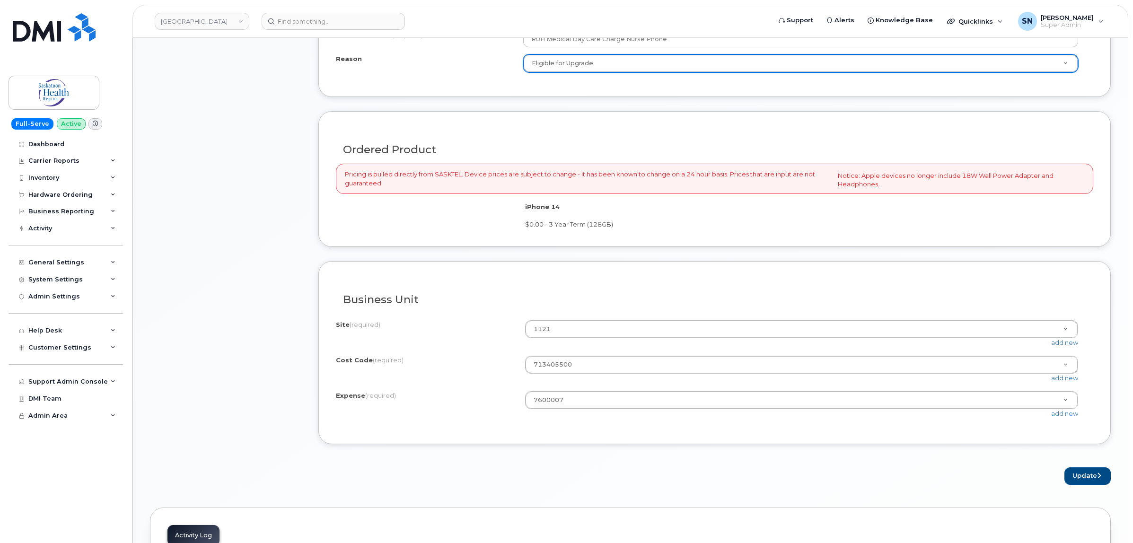
scroll to position [828, 0]
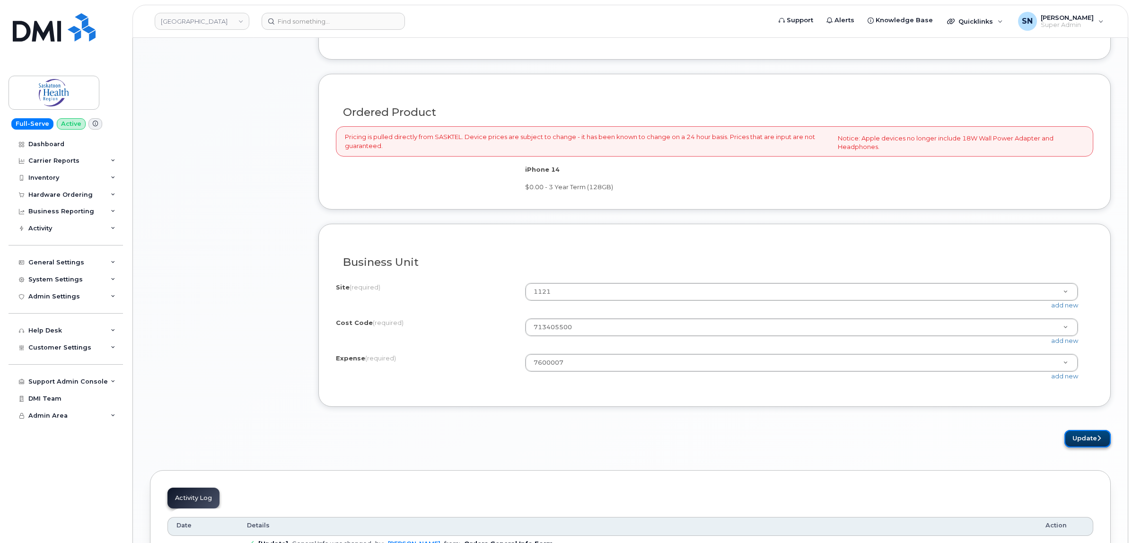
click at [1082, 441] on button "Update" at bounding box center [1088, 439] width 46 height 18
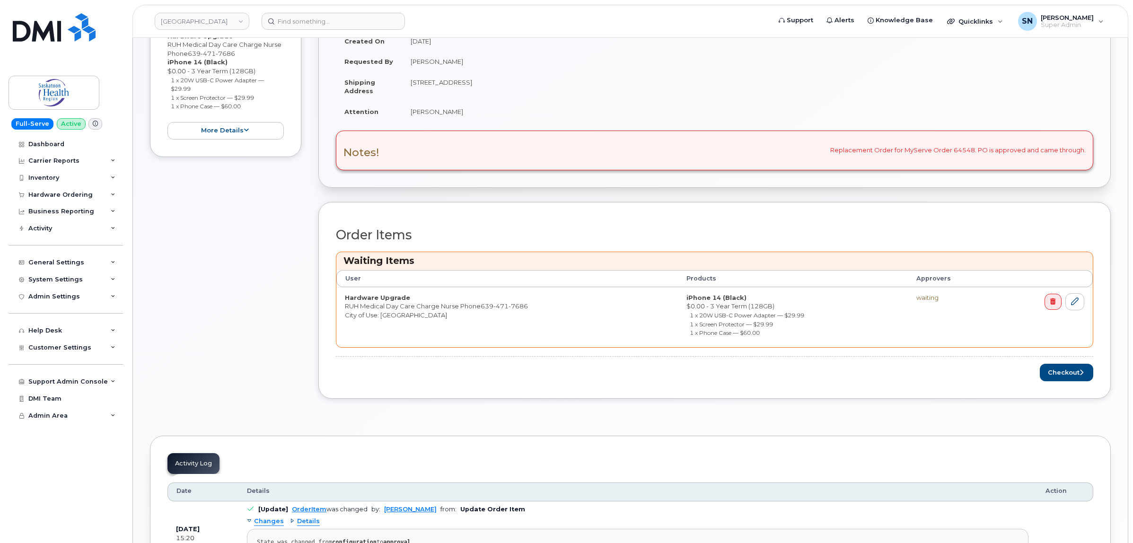
scroll to position [414, 0]
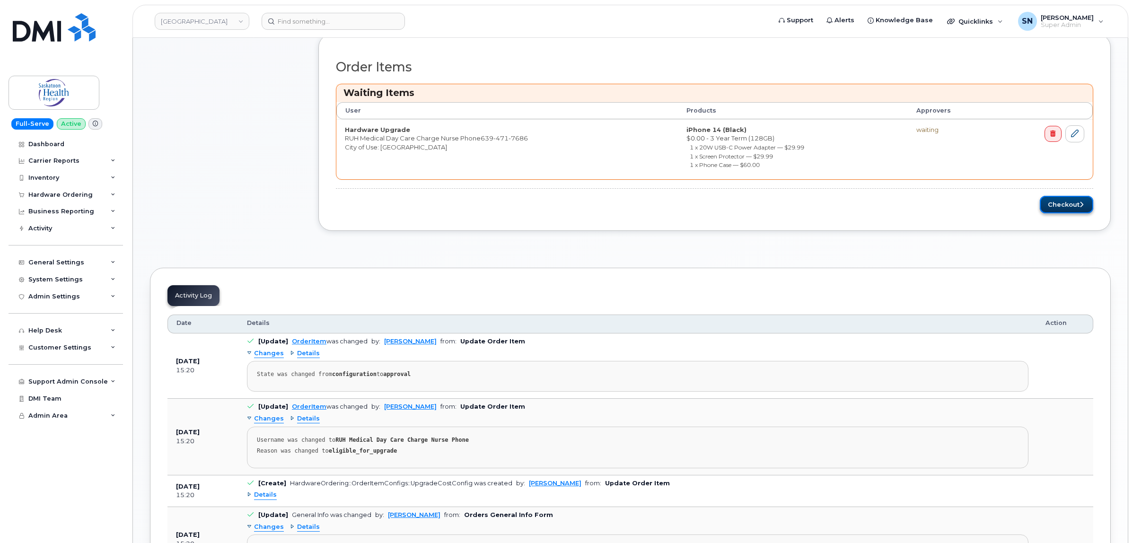
click at [1066, 202] on button "Checkout" at bounding box center [1066, 205] width 53 height 18
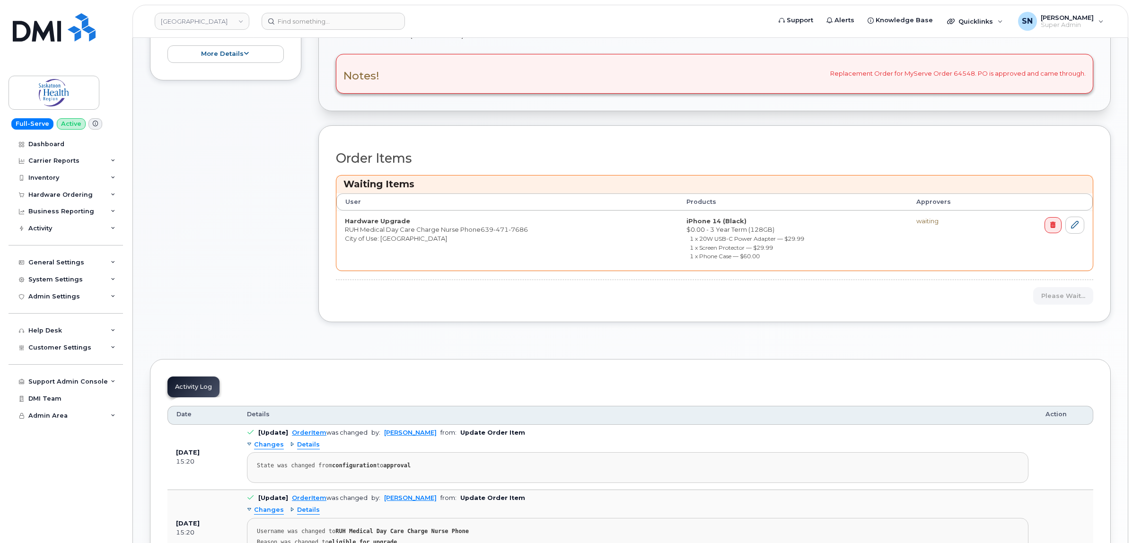
scroll to position [185, 0]
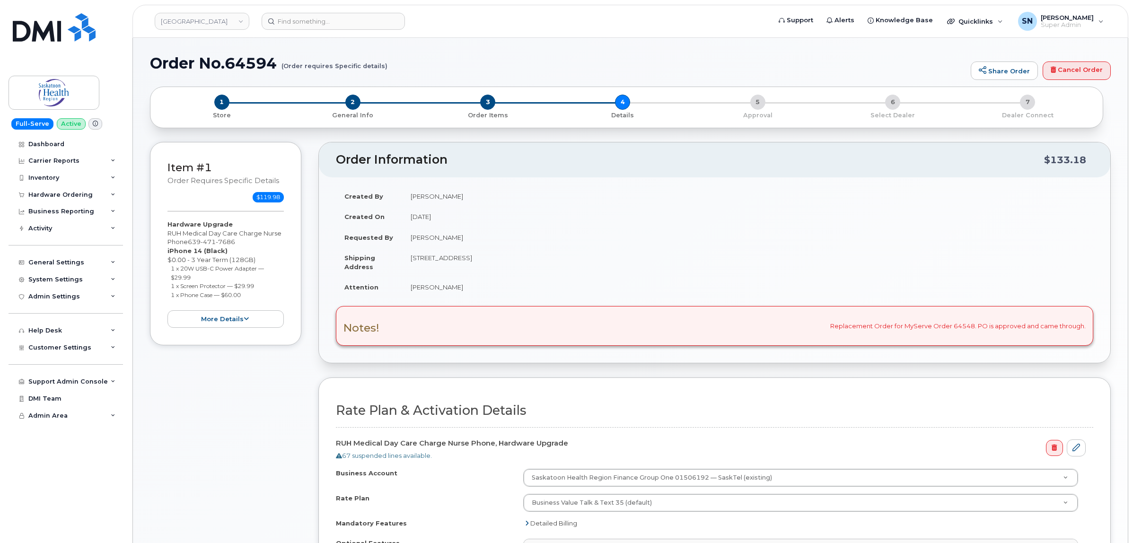
select select
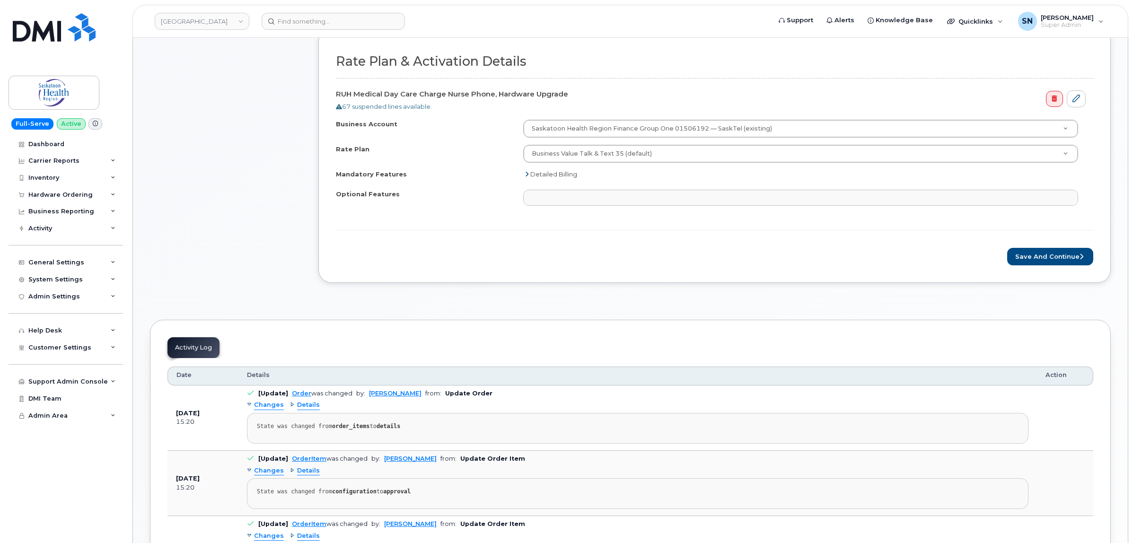
scroll to position [355, 0]
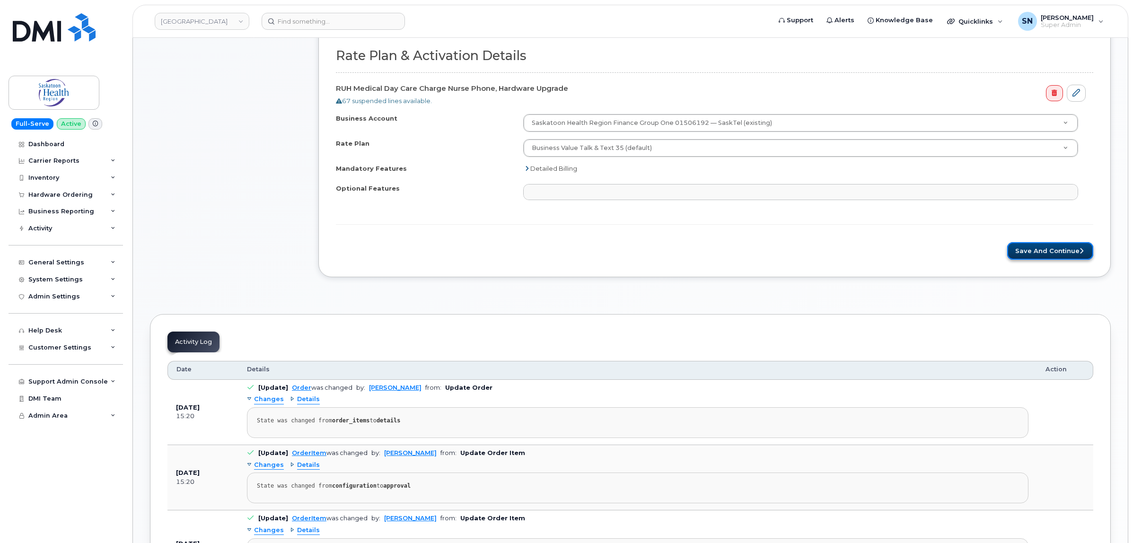
click at [1025, 252] on button "Save and Continue" at bounding box center [1051, 251] width 86 height 18
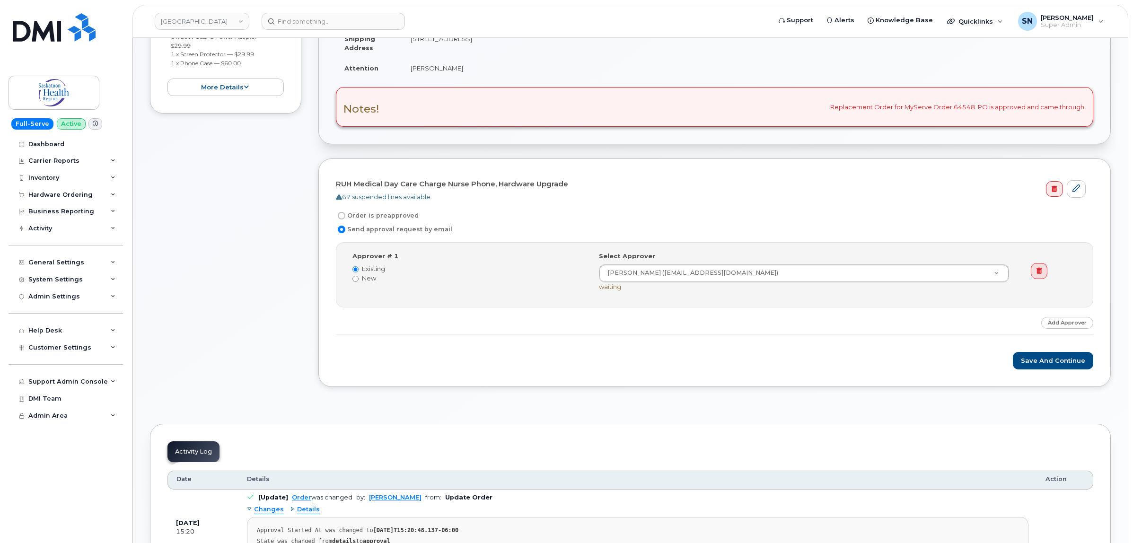
scroll to position [237, 0]
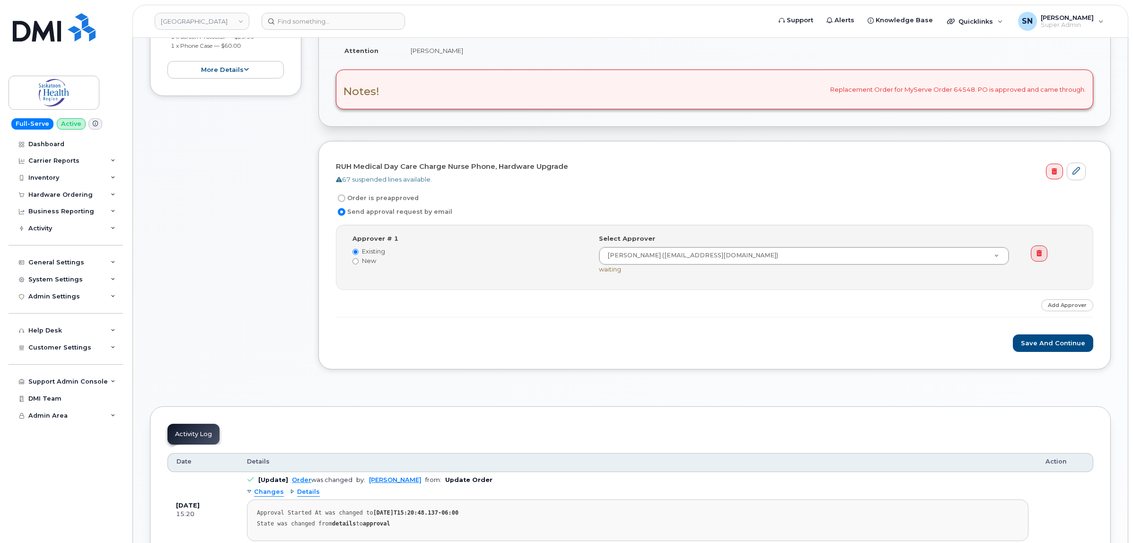
click at [342, 198] on input "Order is preapproved" at bounding box center [342, 199] width 8 height 8
radio input "true"
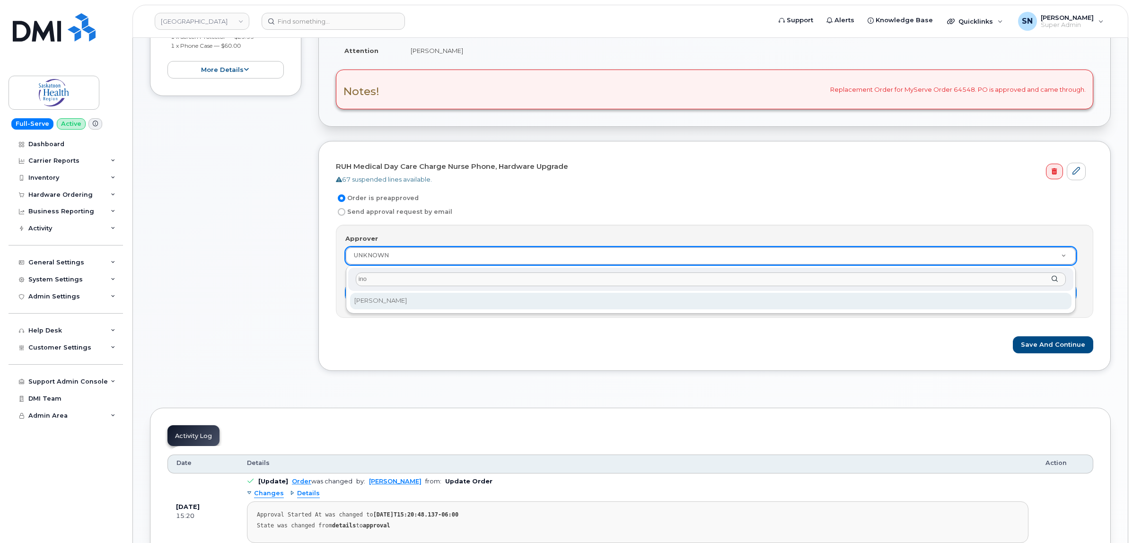
type input "ino"
select select "819306"
click at [389, 296] on input "Details" at bounding box center [710, 292] width 731 height 17
type input "Inonge approved original order 64548"
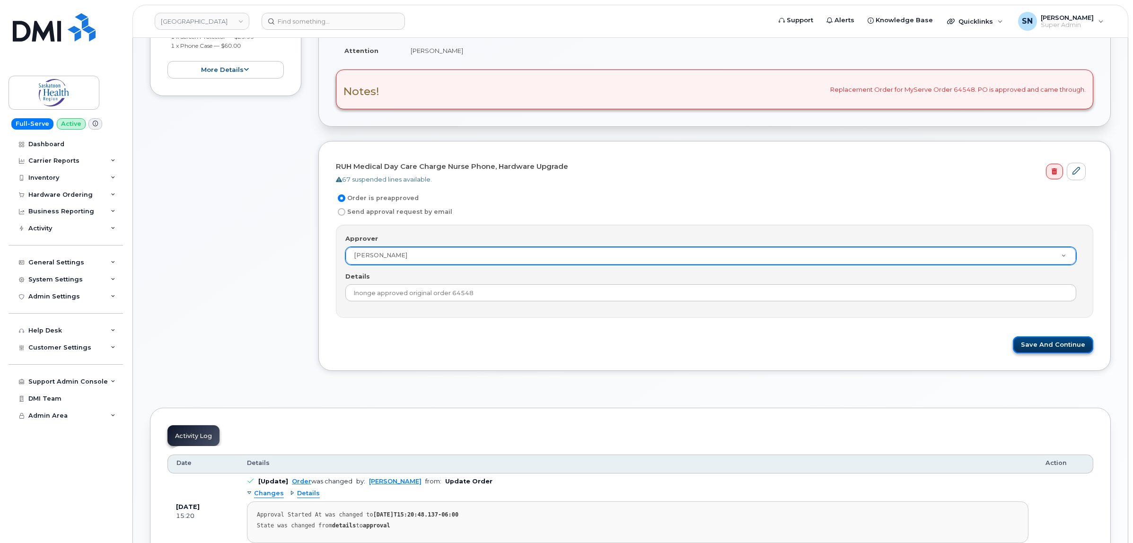
click at [1045, 339] on button "Save and Continue" at bounding box center [1053, 345] width 80 height 18
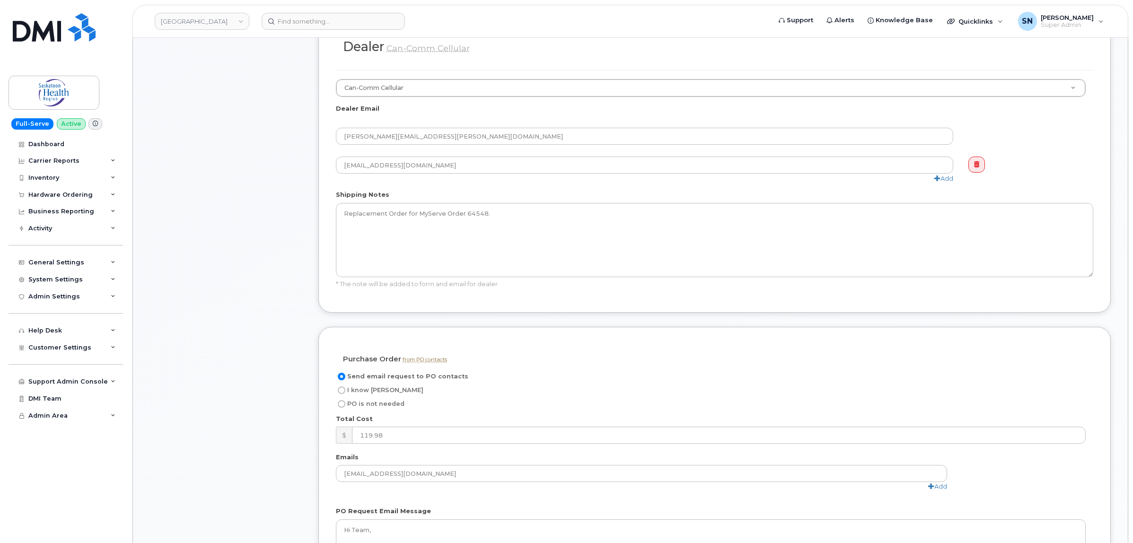
scroll to position [651, 0]
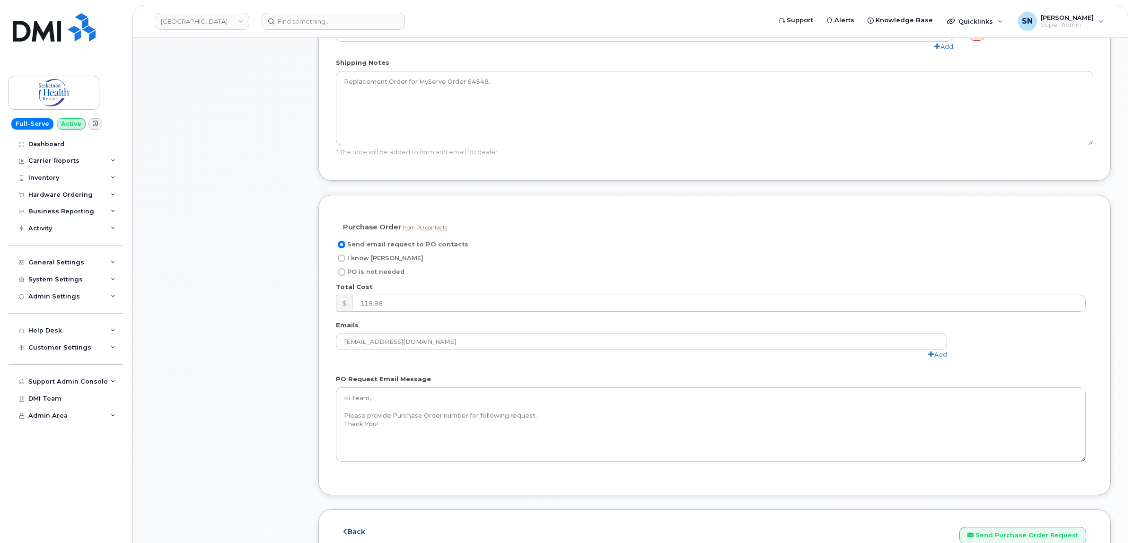
drag, startPoint x: 344, startPoint y: 259, endPoint x: 313, endPoint y: 287, distance: 41.5
click at [344, 259] on input "I know [PERSON_NAME]" at bounding box center [342, 259] width 8 height 8
radio input "true"
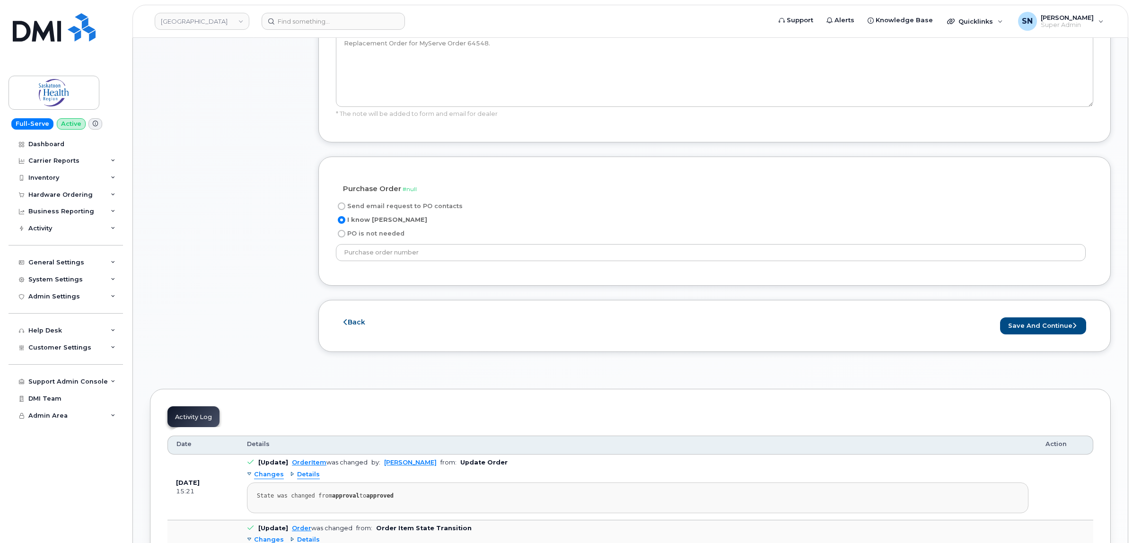
scroll to position [828, 0]
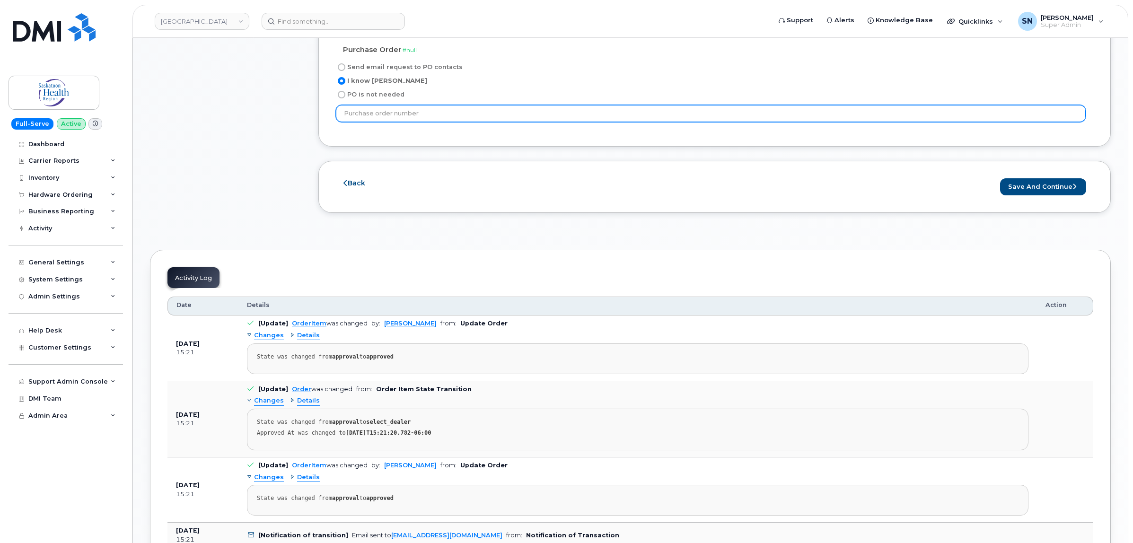
click at [400, 114] on input "text" at bounding box center [711, 113] width 750 height 17
paste input "P11211367"
type input "P11211367"
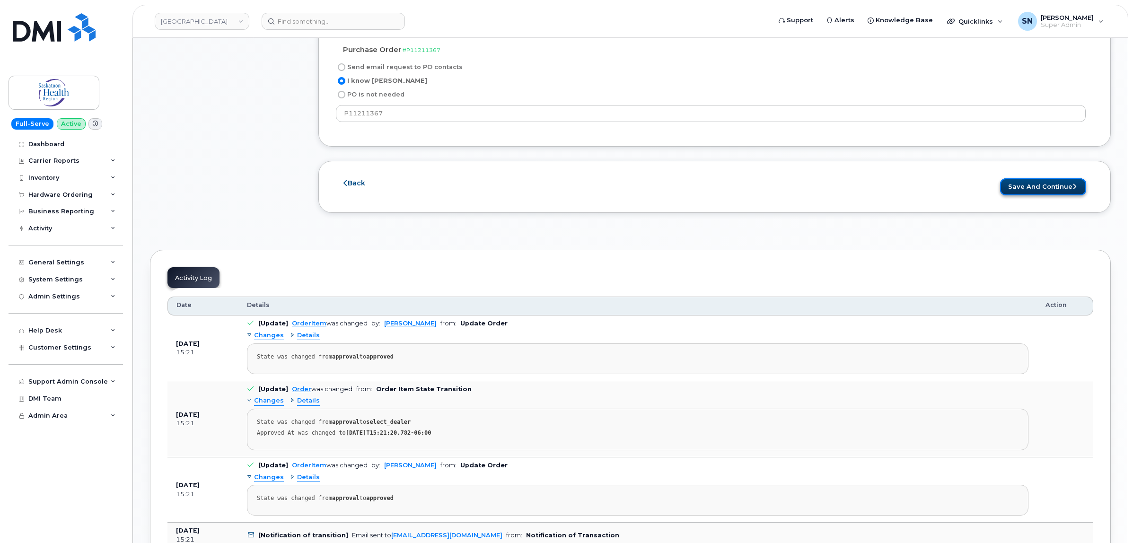
click at [1059, 190] on button "Save and Continue" at bounding box center [1043, 187] width 86 height 18
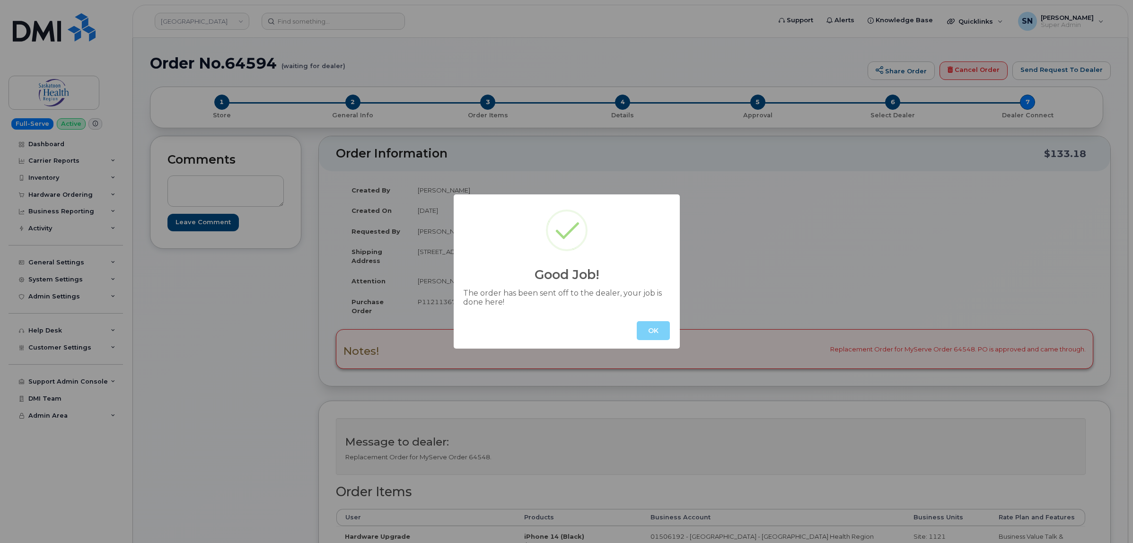
click at [659, 330] on button "OK" at bounding box center [653, 330] width 33 height 19
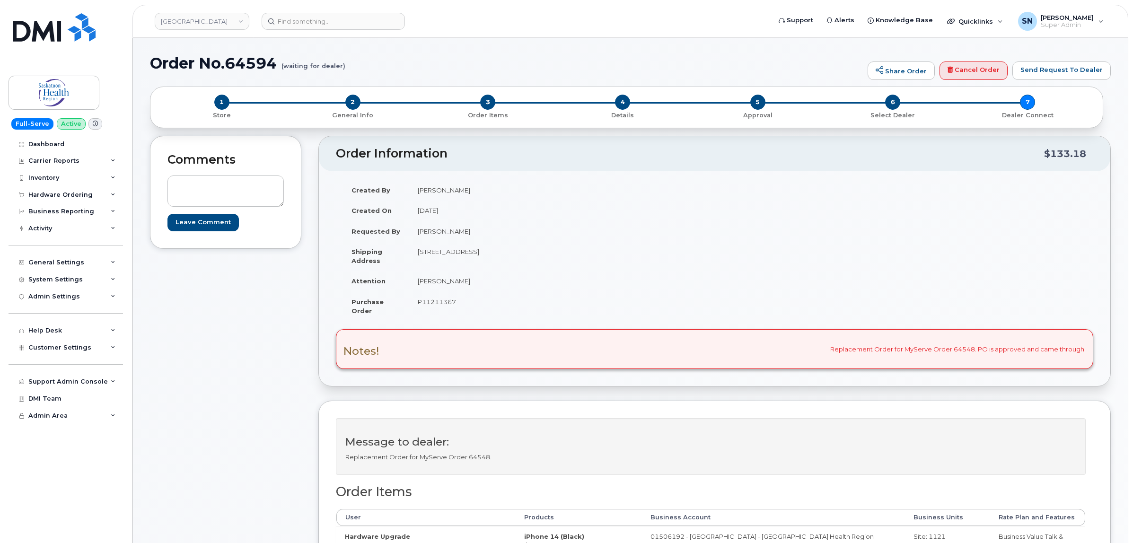
click at [372, 70] on h1 "Order No.64594 (waiting for dealer)" at bounding box center [506, 63] width 713 height 17
